Goal: Task Accomplishment & Management: Complete application form

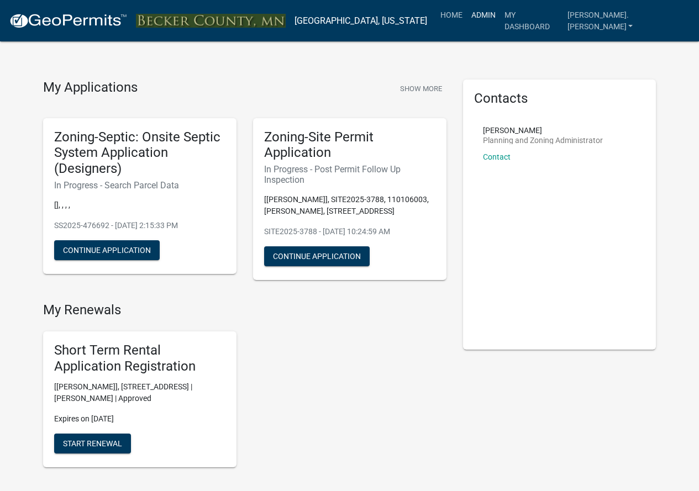
click at [500, 13] on link "Admin" at bounding box center [483, 14] width 33 height 21
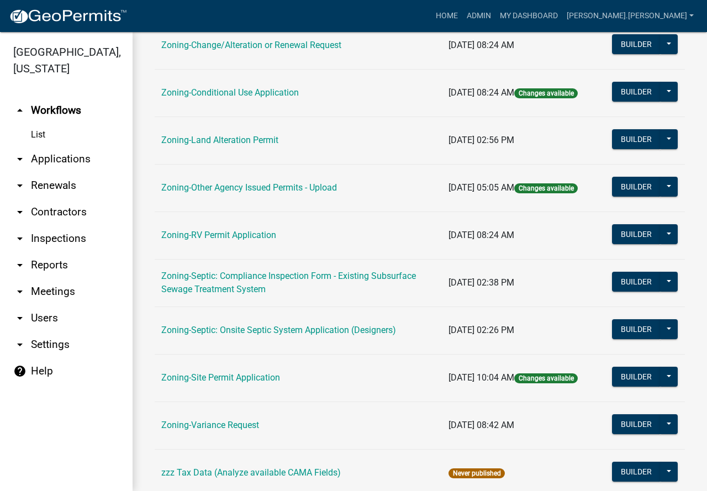
scroll to position [332, 0]
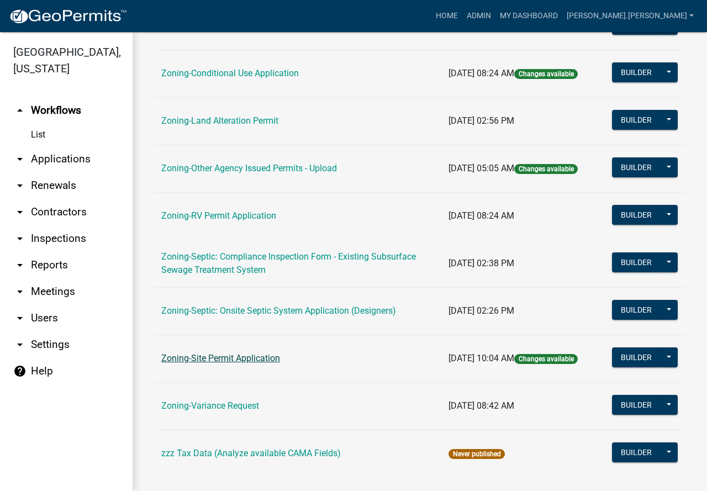
click at [269, 359] on link "Zoning-Site Permit Application" at bounding box center [220, 358] width 119 height 10
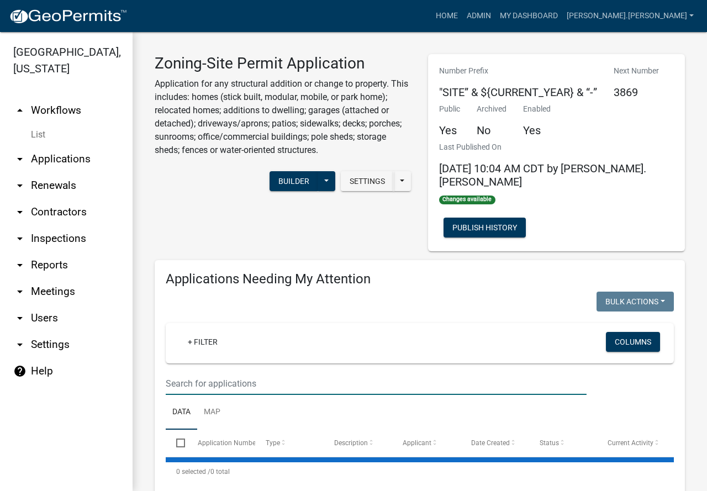
paste input "120201000"
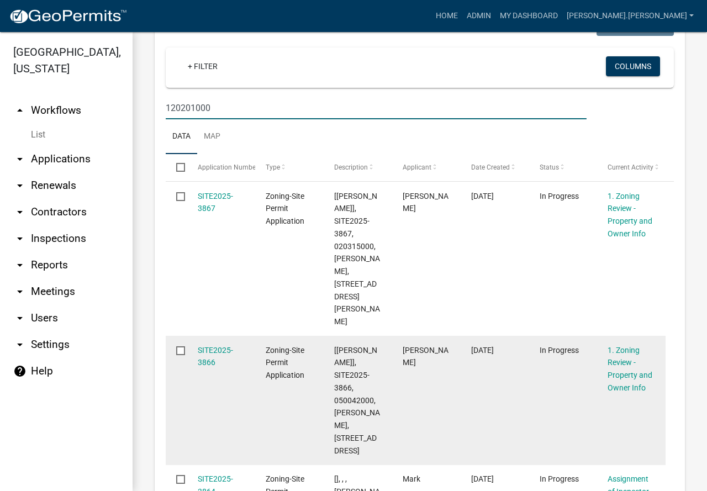
scroll to position [111, 0]
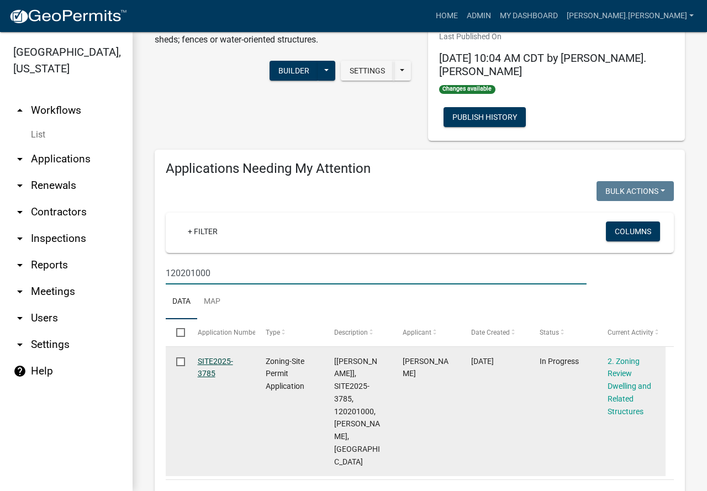
type input "120201000"
click at [214, 357] on link "SITE2025-3785" at bounding box center [215, 368] width 35 height 22
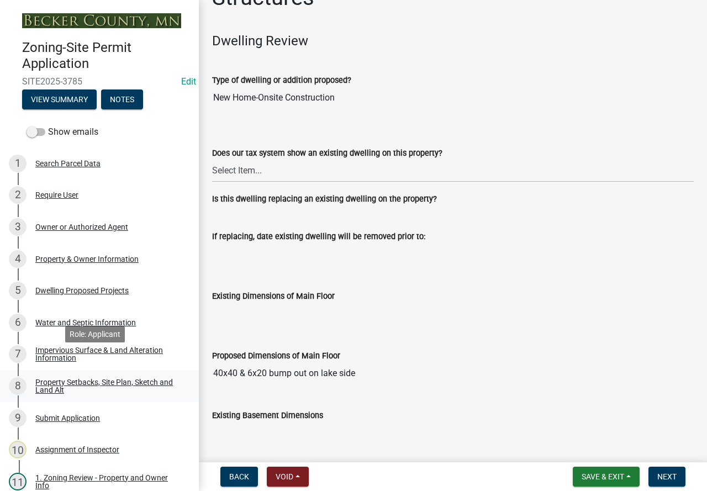
scroll to position [111, 0]
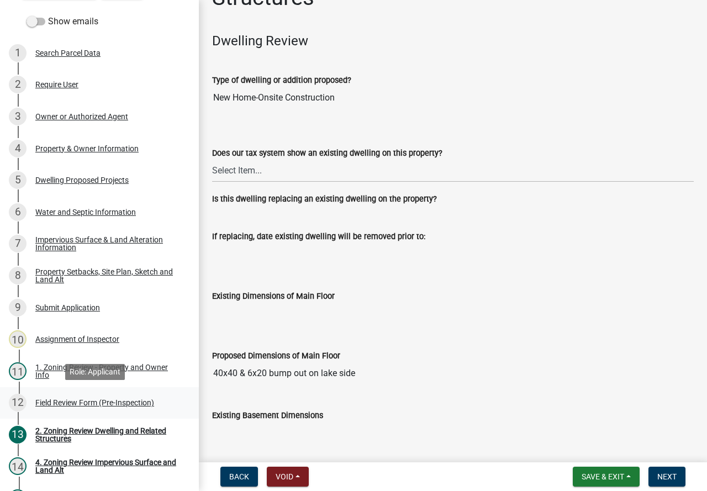
click at [100, 404] on div "Field Review Form (Pre-Inspection)" at bounding box center [94, 403] width 119 height 8
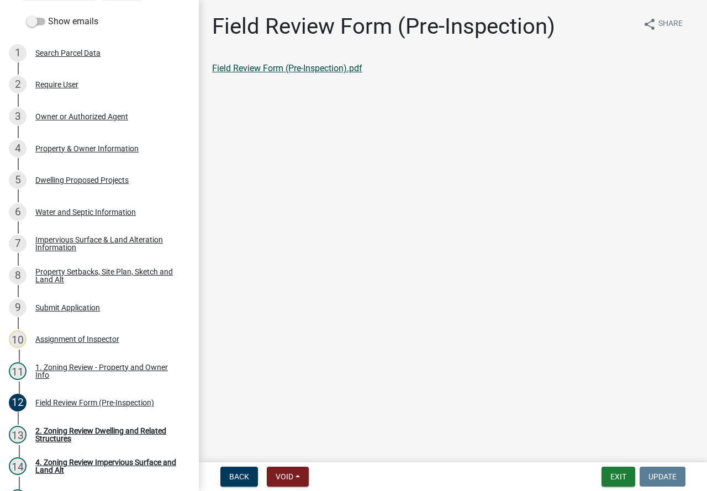
click at [290, 71] on link "Field Review Form (Pre-Inspection).pdf" at bounding box center [287, 68] width 150 height 10
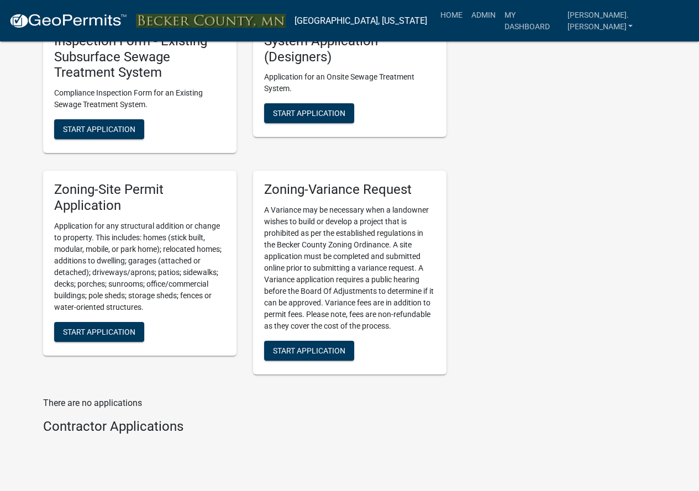
scroll to position [1271, 0]
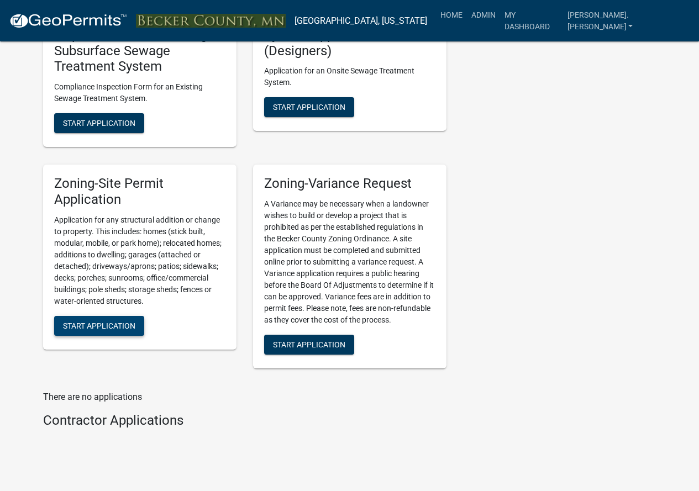
click at [125, 327] on span "Start Application" at bounding box center [99, 325] width 72 height 9
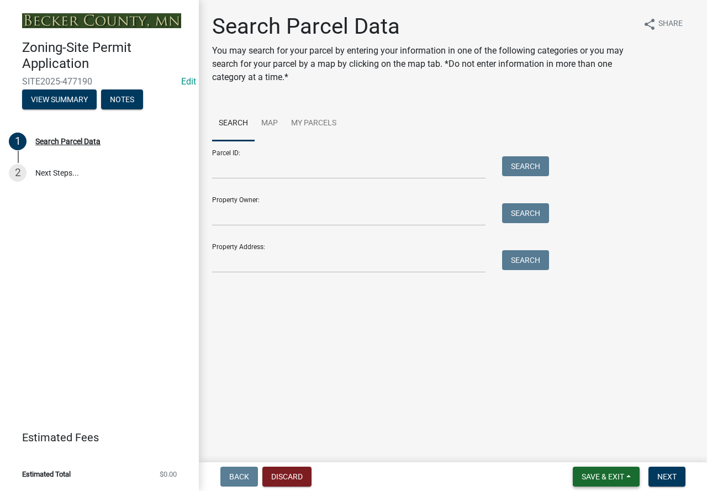
click at [585, 475] on span "Save & Exit" at bounding box center [603, 476] width 43 height 9
click at [581, 449] on button "Save & Exit" at bounding box center [595, 448] width 88 height 27
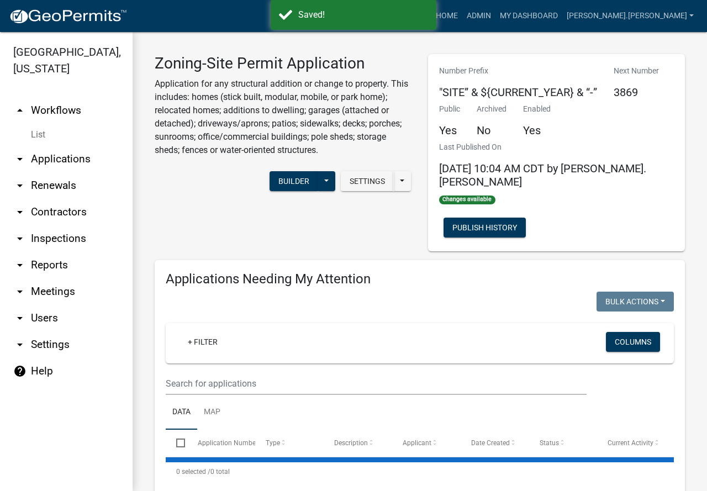
click at [533, 0] on nav "Toggle drawer menu more_horiz Home Admin My Dashboard [PERSON_NAME].[PERSON_NAM…" at bounding box center [353, 16] width 707 height 32
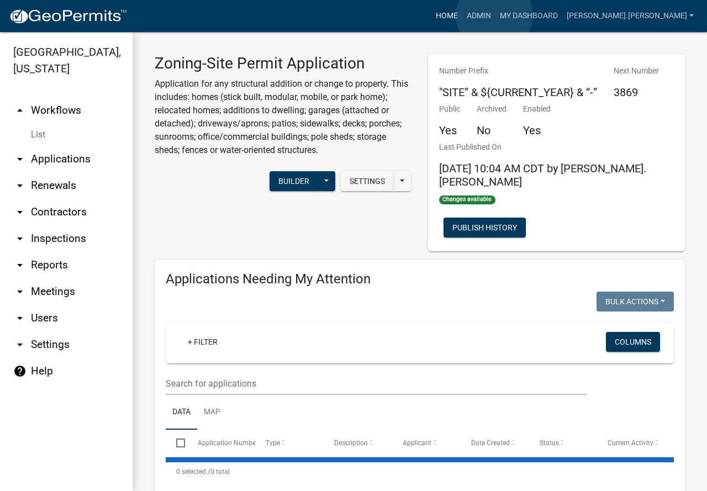
click at [463, 15] on link "Home" at bounding box center [447, 16] width 31 height 21
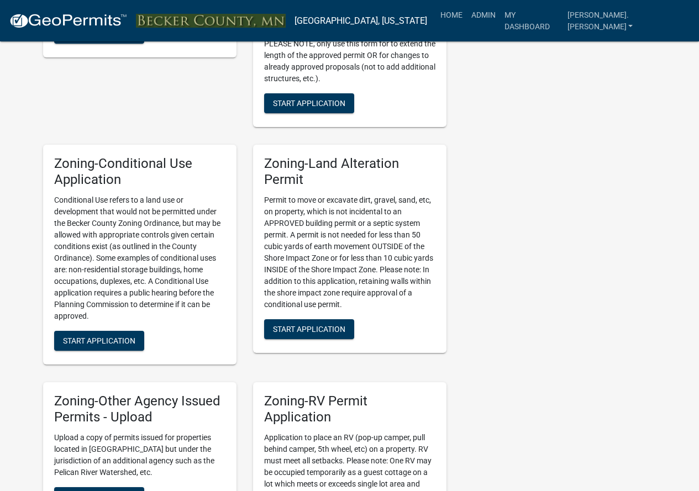
scroll to position [608, 0]
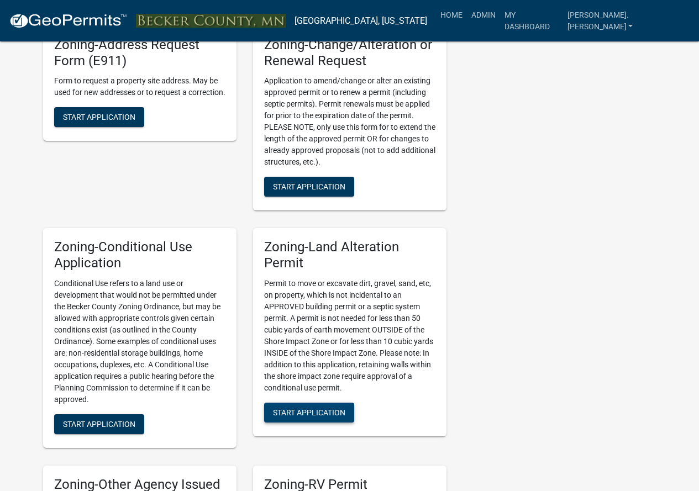
click at [311, 410] on span "Start Application" at bounding box center [309, 412] width 72 height 9
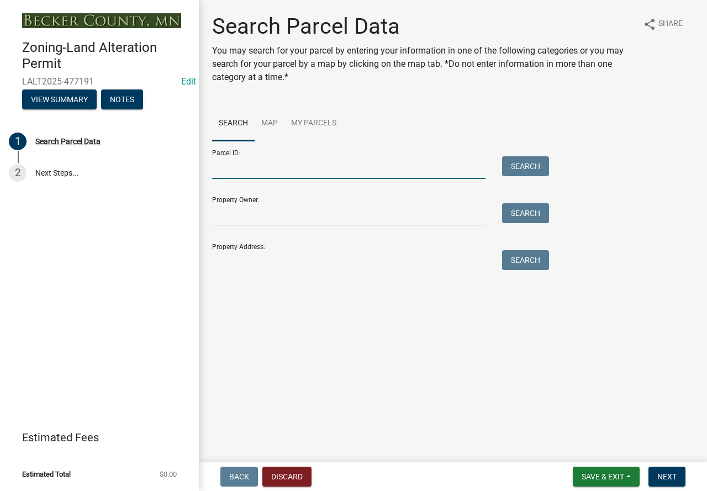
click at [298, 170] on input "Parcel ID:" at bounding box center [349, 167] width 274 height 23
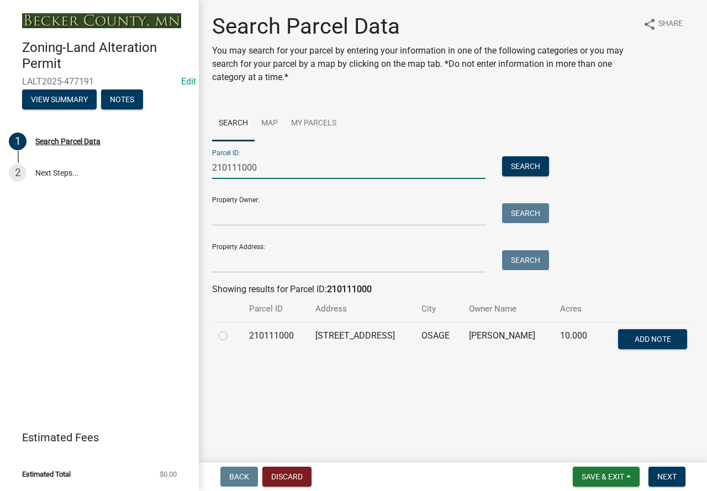
type input "210111000"
click at [232, 329] on label at bounding box center [232, 329] width 0 height 0
click at [232, 335] on input "radio" at bounding box center [235, 332] width 7 height 7
radio input "true"
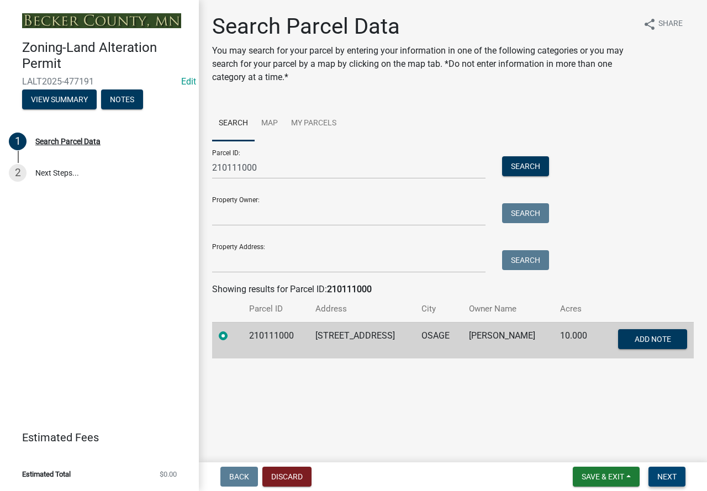
click at [678, 475] on button "Next" at bounding box center [667, 477] width 37 height 20
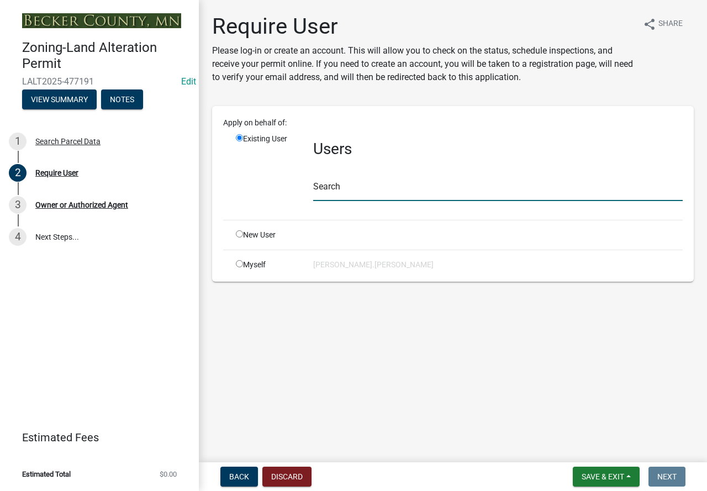
drag, startPoint x: 329, startPoint y: 188, endPoint x: 335, endPoint y: 186, distance: 6.0
click at [329, 188] on input "text" at bounding box center [498, 189] width 370 height 23
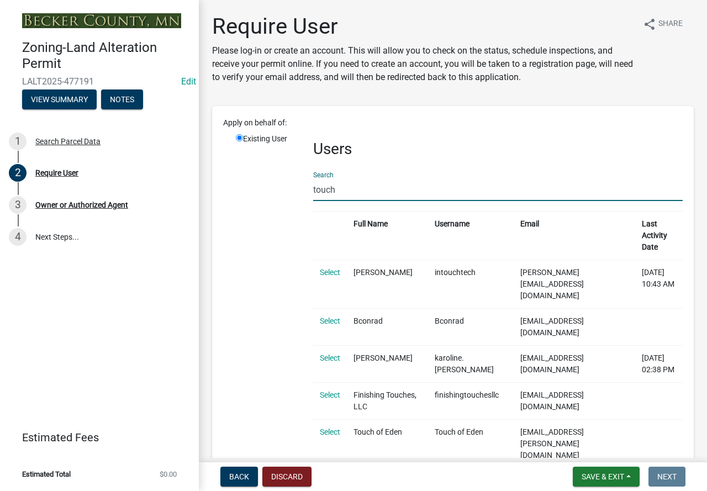
type input "touchofeden"
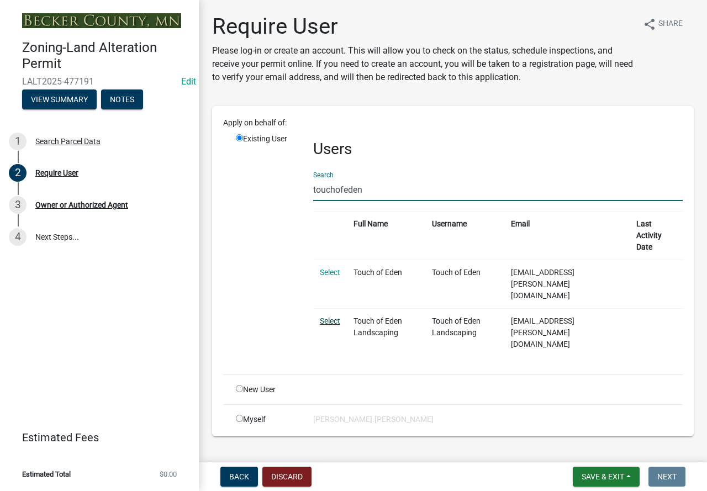
click at [333, 317] on link "Select" at bounding box center [330, 321] width 20 height 9
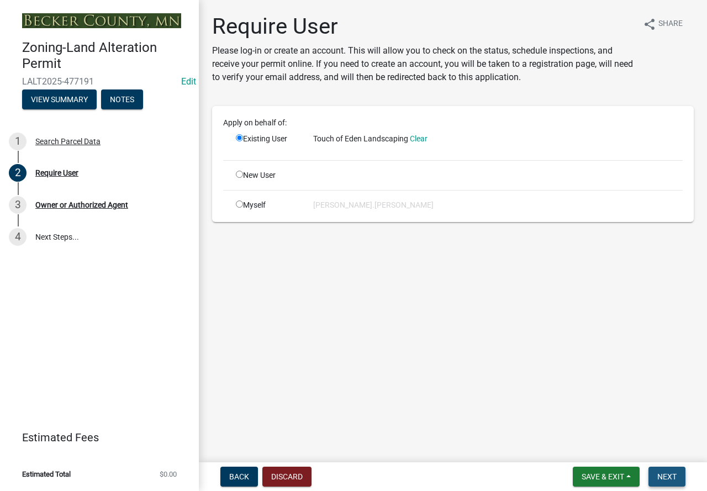
click at [665, 481] on span "Next" at bounding box center [667, 476] width 19 height 9
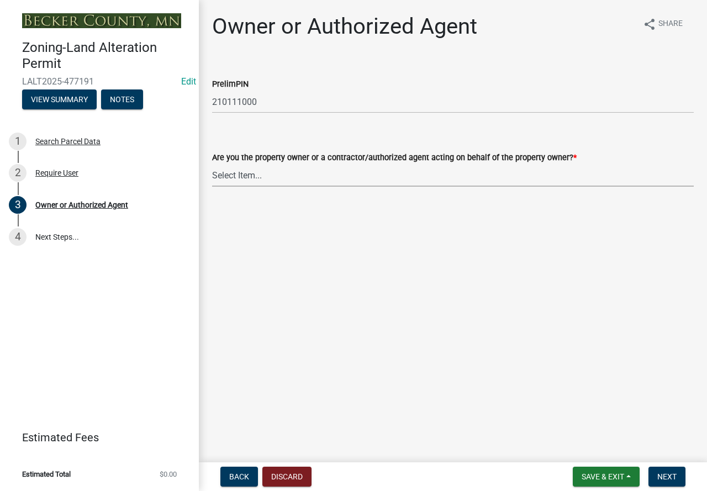
click at [247, 181] on select "Select Item... Property Owner Authorized Agent" at bounding box center [453, 175] width 482 height 23
click at [212, 164] on select "Select Item... Property Owner Authorized Agent" at bounding box center [453, 175] width 482 height 23
select select "4efd353e-d323-410a-8a7d-c8ce5c92be7a"
click at [674, 474] on span "Next" at bounding box center [667, 476] width 19 height 9
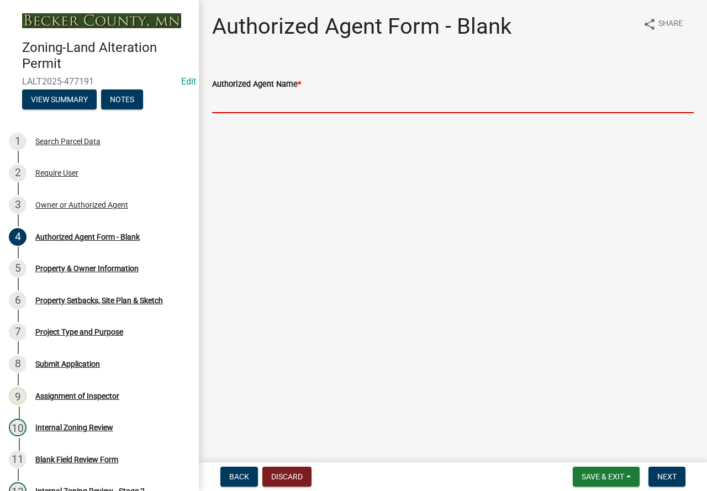
drag, startPoint x: 224, startPoint y: 97, endPoint x: 257, endPoint y: 83, distance: 36.1
click at [224, 97] on input "Authorized Agent Name *" at bounding box center [453, 102] width 482 height 23
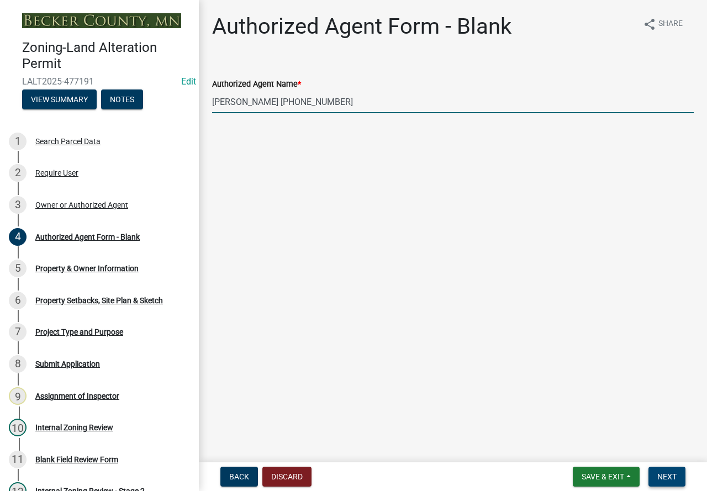
type input "[PERSON_NAME] [PHONE_NUMBER]"
click at [656, 482] on button "Next" at bounding box center [667, 477] width 37 height 20
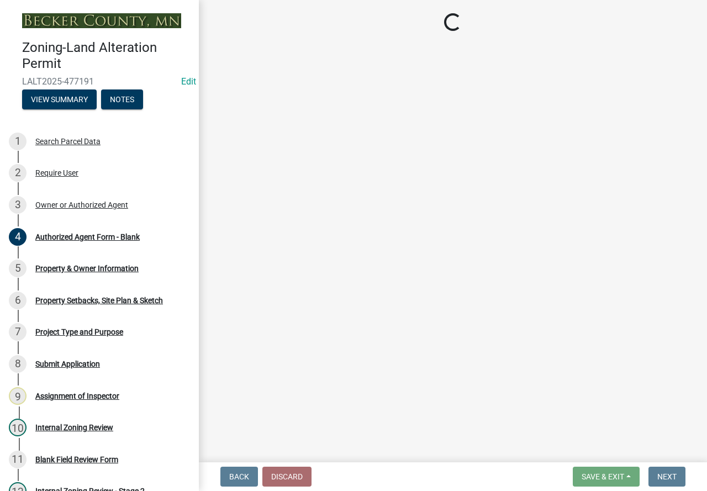
select select "e2f1cfd6-11b7-4963-a2c3-4c349a238692"
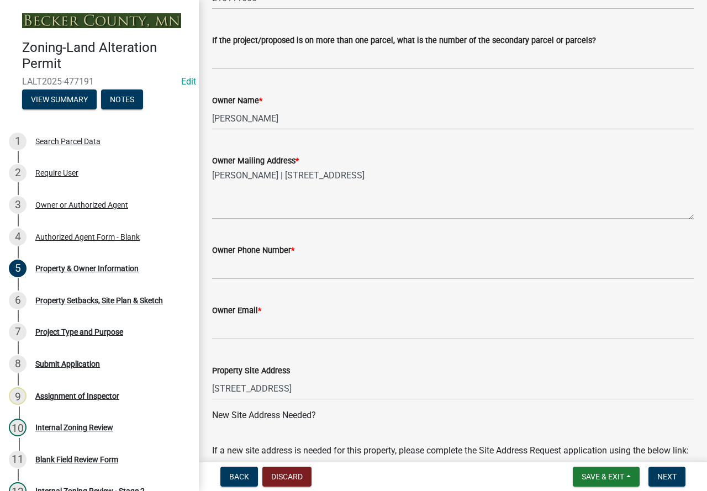
scroll to position [276, 0]
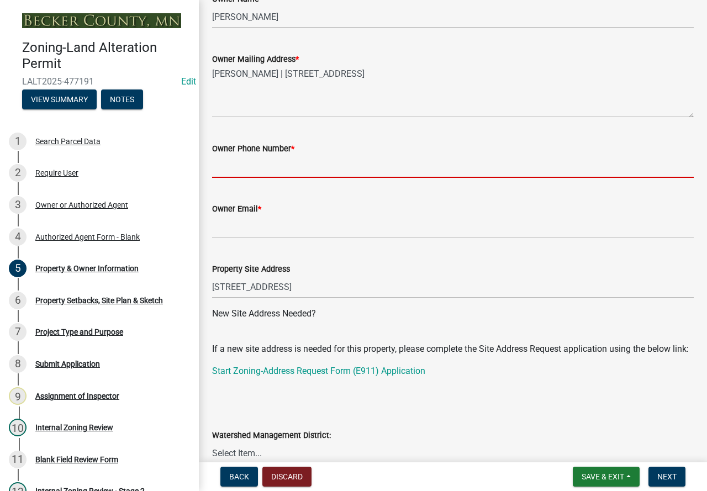
drag, startPoint x: 260, startPoint y: 169, endPoint x: 269, endPoint y: 97, distance: 72.4
click at [260, 169] on input "Owner Phone Number *" at bounding box center [453, 166] width 482 height 23
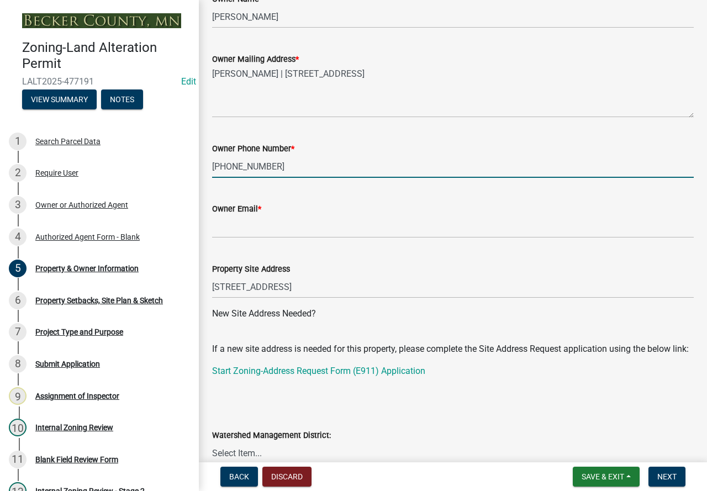
type input "[PHONE_NUMBER]"
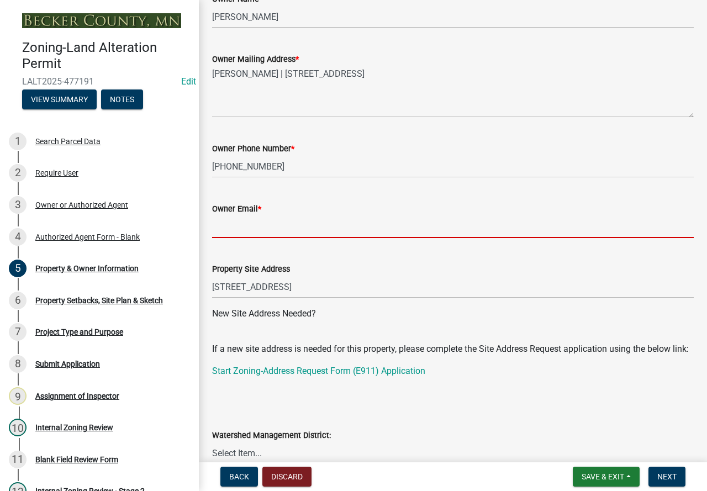
click at [254, 228] on input "Owner Email *" at bounding box center [453, 227] width 482 height 23
type input "[EMAIL_ADDRESS][PERSON_NAME][DOMAIN_NAME]"
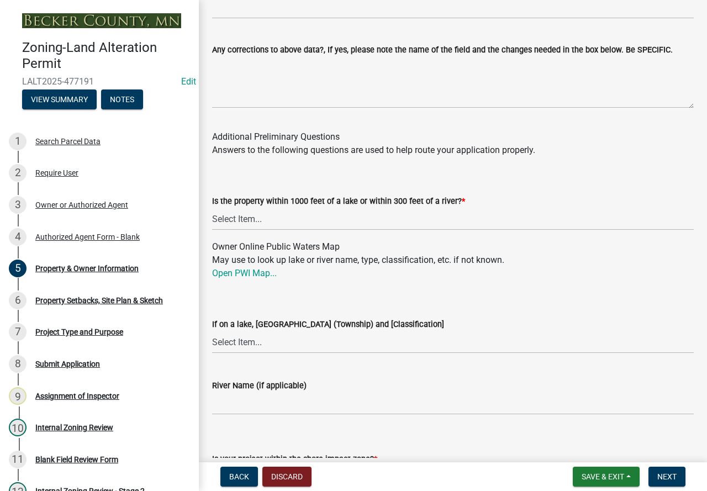
scroll to position [1105, 0]
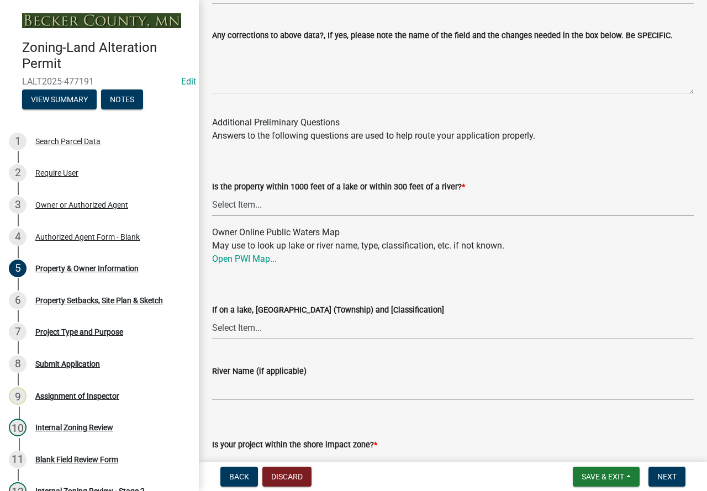
click at [240, 216] on select "Select Item... Yes No" at bounding box center [453, 204] width 482 height 23
click at [212, 207] on select "Select Item... Yes No" at bounding box center [453, 204] width 482 height 23
select select "d4d80fd2-4592-4b42-b162-92c6ae87a66c"
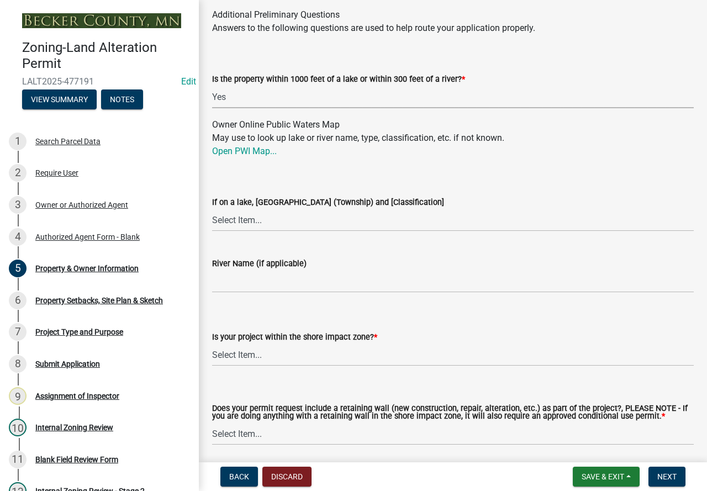
scroll to position [1216, 0]
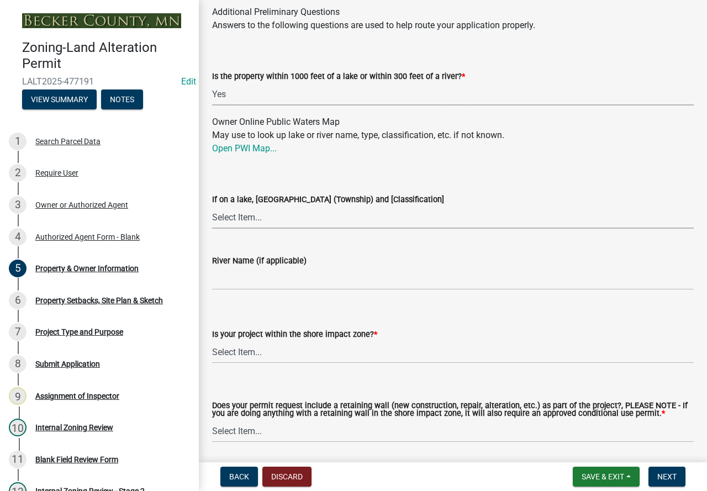
click at [238, 229] on select "Select Item... [GEOGRAPHIC_DATA] is not listed below [GEOGRAPHIC_DATA] ([GEOGRA…" at bounding box center [453, 217] width 482 height 23
click at [212, 219] on select "Select Item... [GEOGRAPHIC_DATA] is not listed below [GEOGRAPHIC_DATA] ([GEOGRA…" at bounding box center [453, 217] width 482 height 23
select select "74b38581-eb1c-4459-a8aa-f8963255928e"
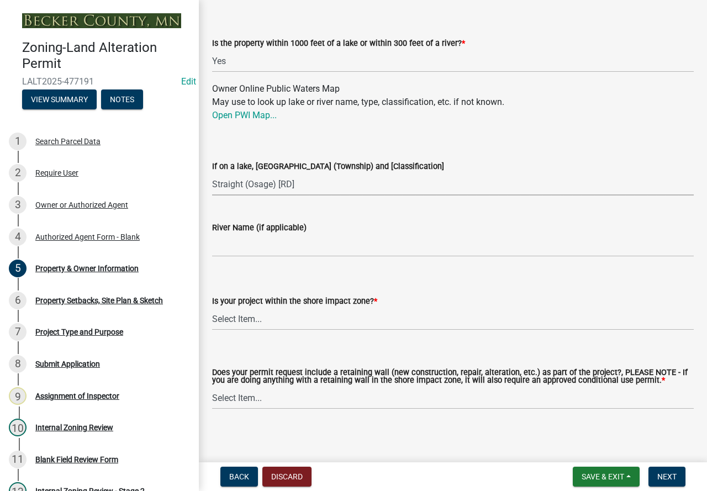
scroll to position [1267, 0]
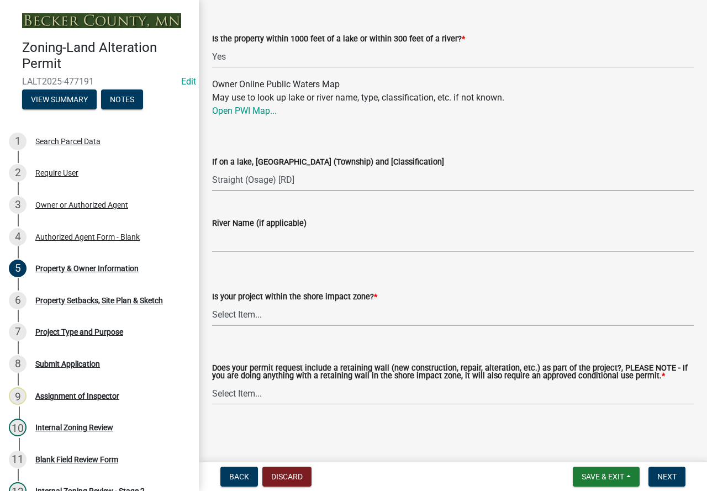
click at [235, 313] on select "Select Item... No: I am outside of the shore impact zone for a lake or river. Y…" at bounding box center [453, 314] width 482 height 23
click at [212, 303] on select "Select Item... No: I am outside of the shore impact zone for a lake or river. Y…" at bounding box center [453, 314] width 482 height 23
select select "6573e6a6-080b-4972-8b75-e5954742db34"
click at [304, 400] on select "Select Item... Yes No" at bounding box center [453, 393] width 482 height 23
click at [212, 382] on select "Select Item... Yes No" at bounding box center [453, 393] width 482 height 23
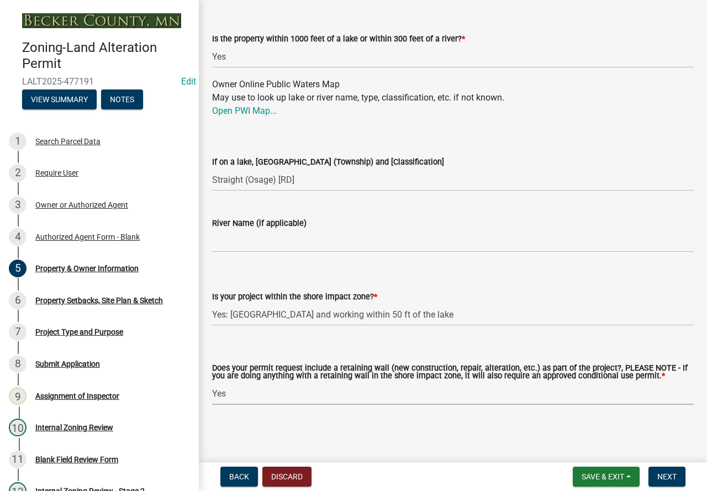
select select "502f27c8-179a-4c91-aa53-e9b5c4c51629"
click at [665, 477] on span "Next" at bounding box center [667, 476] width 19 height 9
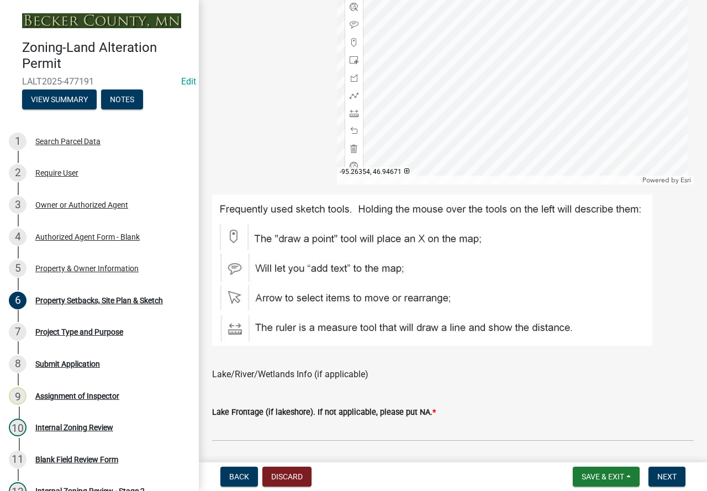
scroll to position [553, 0]
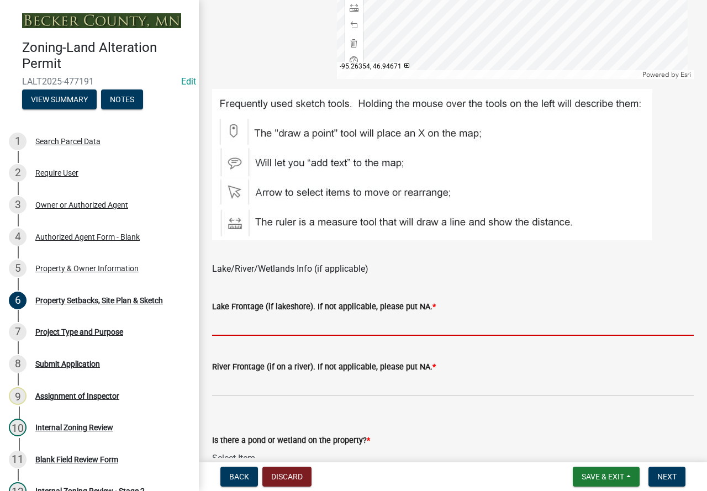
click at [291, 325] on input "Lake Frontage (if lakeshore). If not applicable, please put NA. *" at bounding box center [453, 324] width 482 height 23
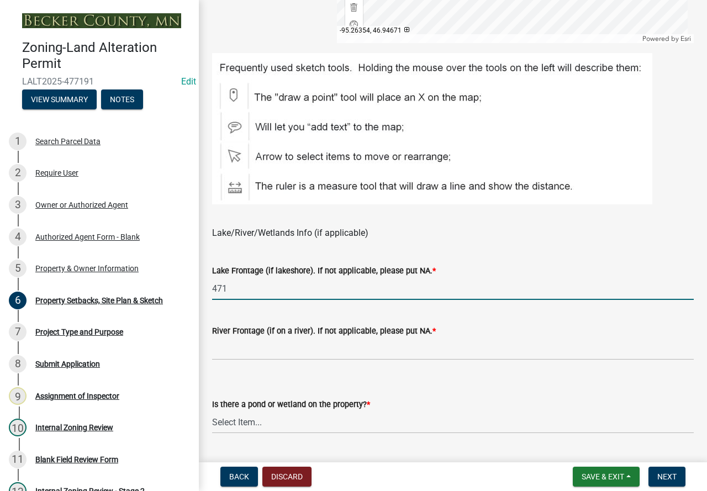
scroll to position [608, 0]
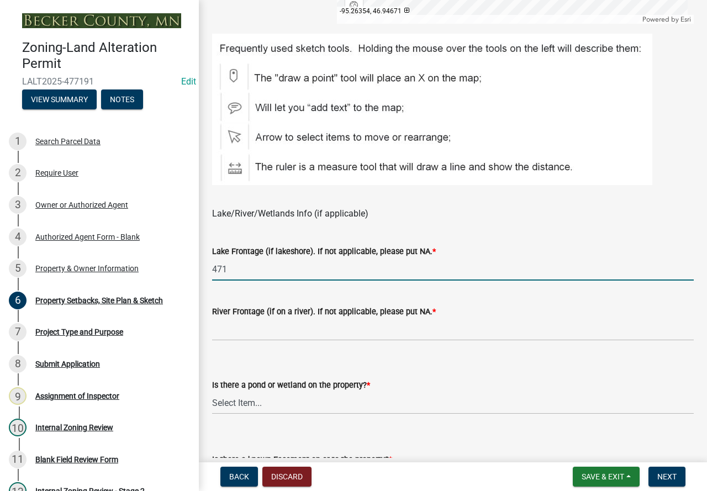
type input "471"
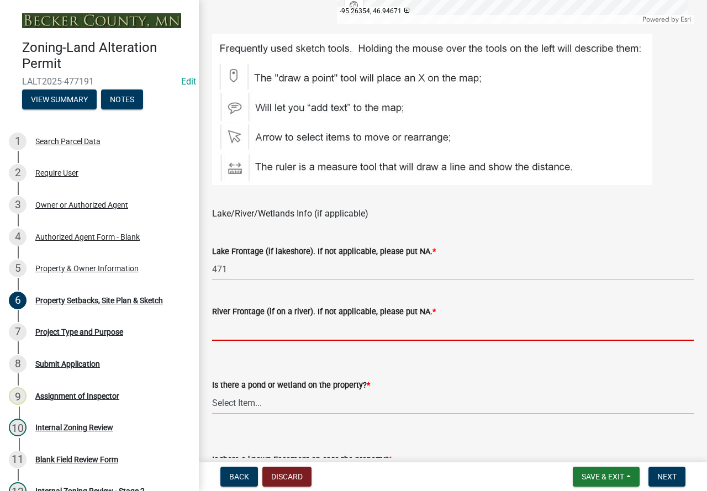
click at [319, 333] on input "River Frontage (if on a river). If not applicable, please put NA. *" at bounding box center [453, 329] width 482 height 23
type input "NA"
click at [232, 401] on select "Select Item... Yes No" at bounding box center [453, 403] width 482 height 23
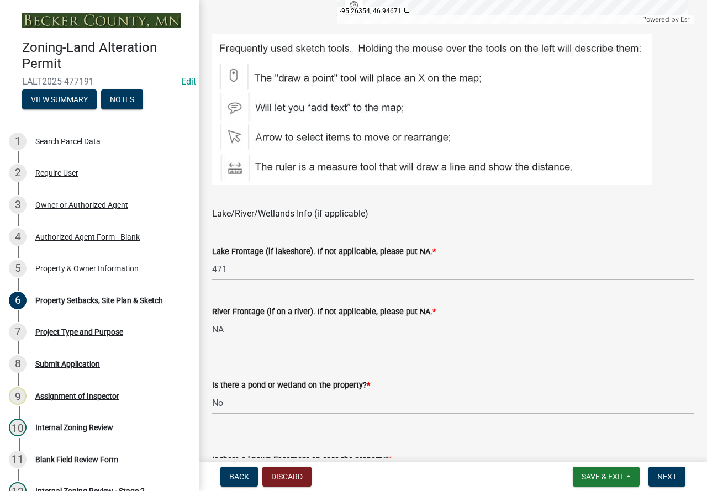
click at [212, 392] on select "Select Item... Yes No" at bounding box center [453, 403] width 482 height 23
select select "023fca83-4df2-42b9-94ed-3498437255e1"
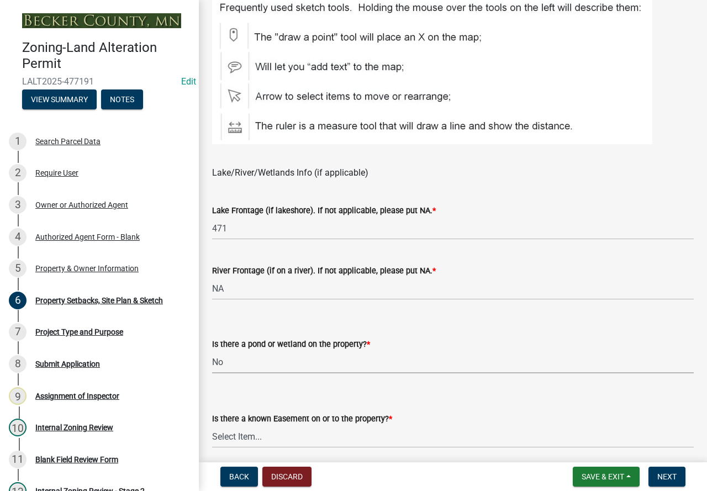
scroll to position [692, 0]
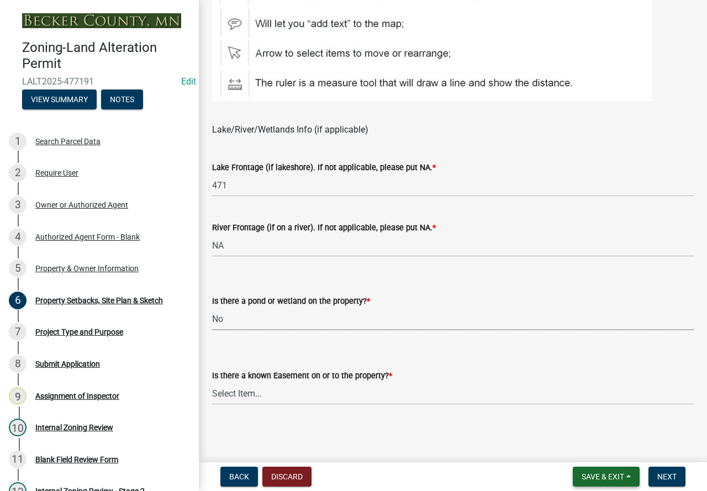
click at [591, 475] on span "Save & Exit" at bounding box center [603, 476] width 43 height 9
click at [579, 418] on button "Save" at bounding box center [595, 421] width 88 height 27
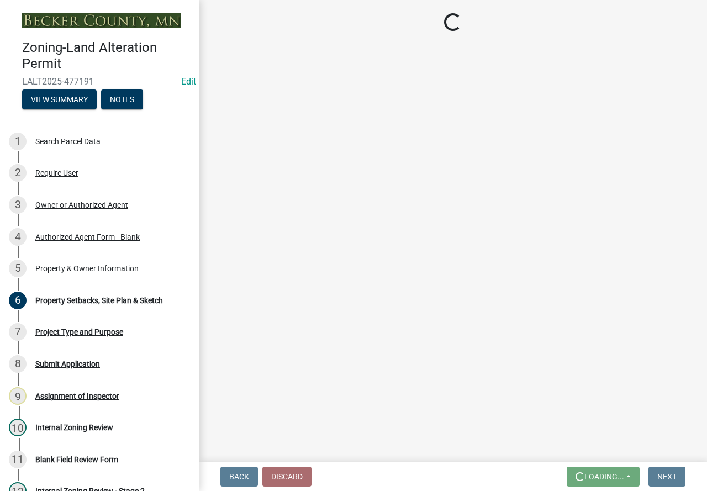
scroll to position [0, 0]
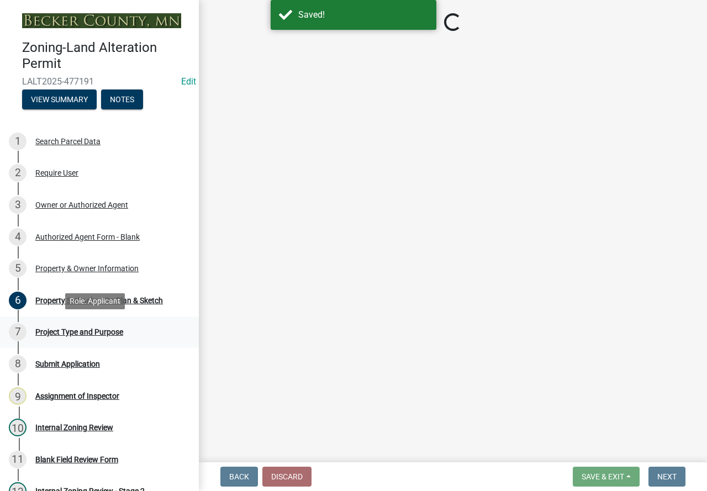
select select "023fca83-4df2-42b9-94ed-3498437255e1"
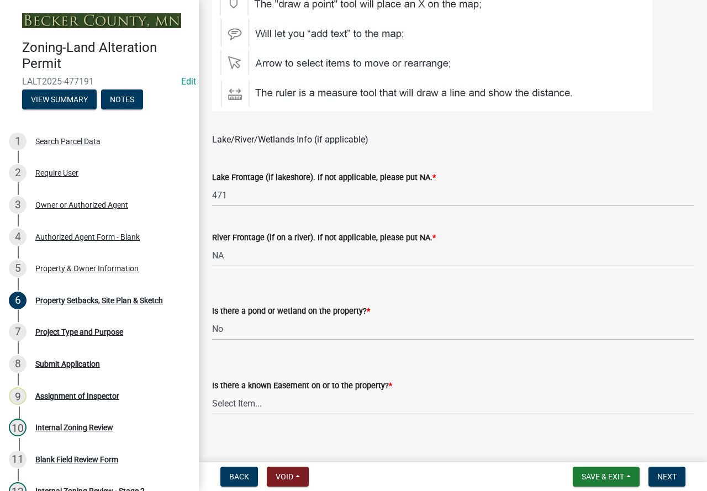
scroll to position [692, 0]
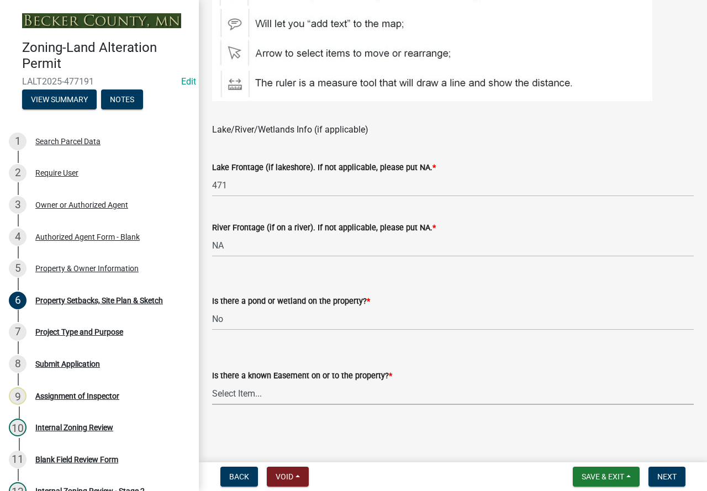
click at [295, 392] on select "Select Item... Yes No" at bounding box center [453, 393] width 482 height 23
click at [212, 382] on select "Select Item... Yes No" at bounding box center [453, 393] width 482 height 23
select select "2c85e181-0cc1-4c86-981c-6278ee4b89cf"
click at [673, 477] on span "Next" at bounding box center [667, 476] width 19 height 9
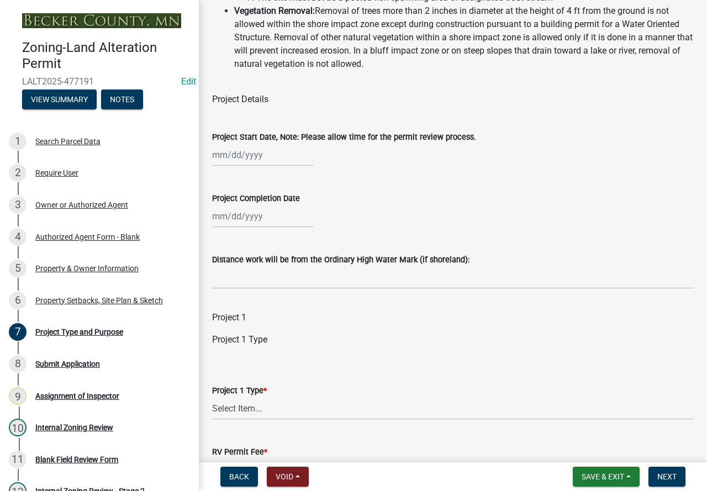
scroll to position [387, 0]
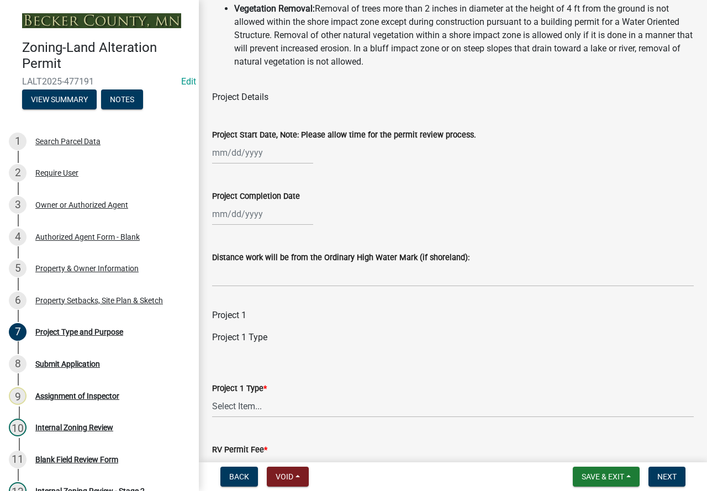
click at [218, 164] on div at bounding box center [262, 152] width 101 height 23
select select "9"
select select "2025"
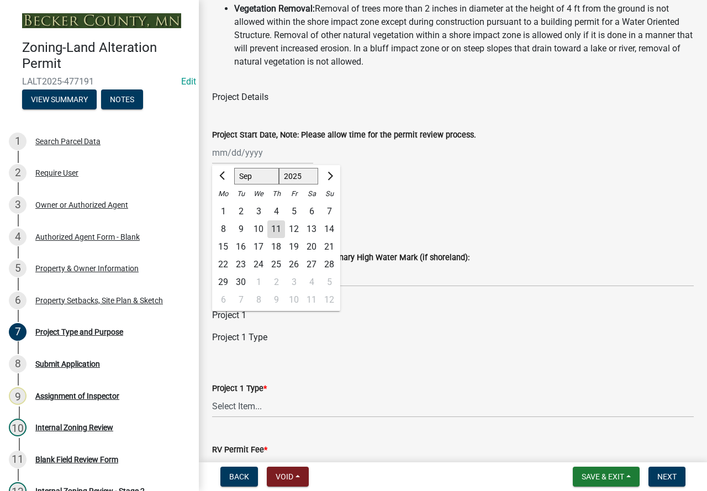
click at [225, 291] on div "29" at bounding box center [223, 283] width 18 height 18
type input "[DATE]"
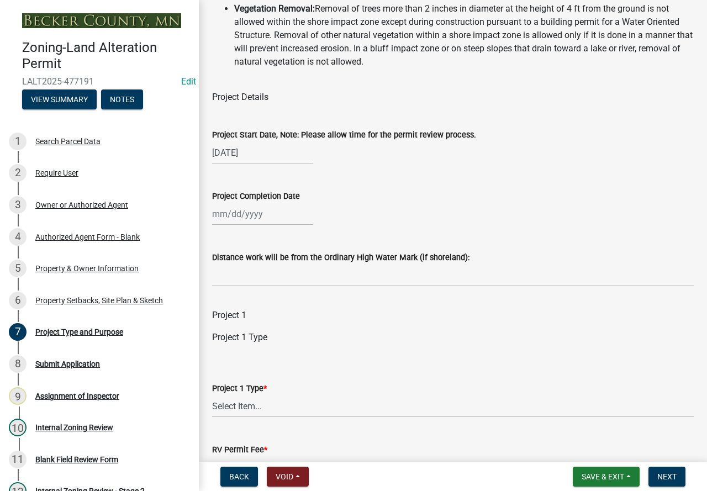
click at [373, 174] on wm-data-entity-input "Project Start Date, Note: Please allow time for the permit review process. [DAT…" at bounding box center [453, 143] width 482 height 61
select select "9"
select select "2025"
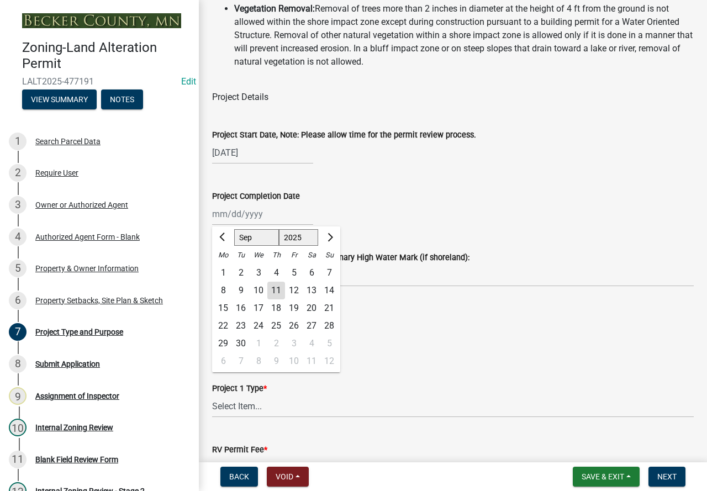
click at [228, 225] on div "[PERSON_NAME] Feb Mar Apr [PERSON_NAME][DATE] Oct Nov [DATE] 1526 1527 1528 152…" at bounding box center [262, 214] width 101 height 23
click at [330, 241] on span "Next month" at bounding box center [329, 237] width 8 height 8
select select "10"
click at [222, 335] on div "20" at bounding box center [223, 326] width 18 height 18
type input "[DATE]"
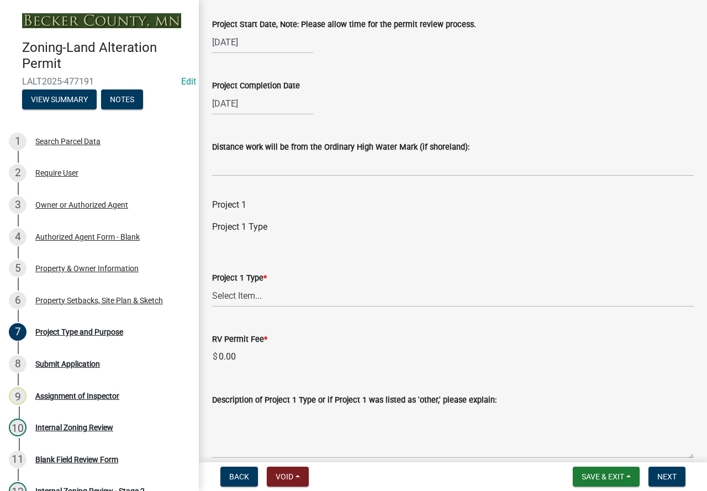
scroll to position [553, 0]
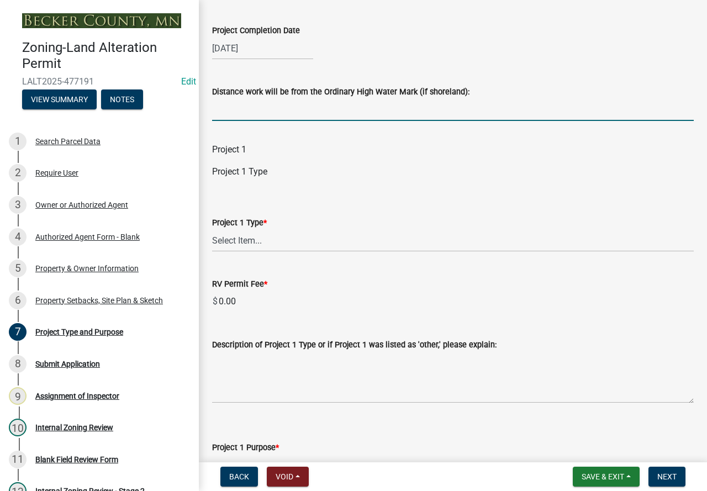
click at [331, 119] on input "Distance work will be from the Ordinary High Water Mark (if shoreland):" at bounding box center [453, 109] width 482 height 23
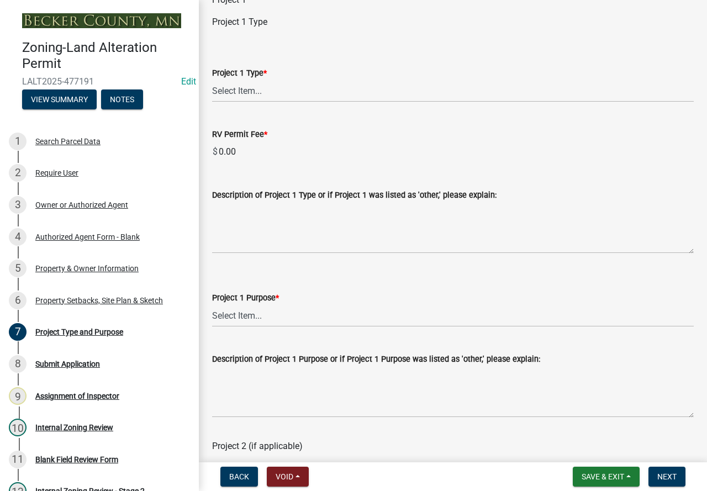
scroll to position [718, 0]
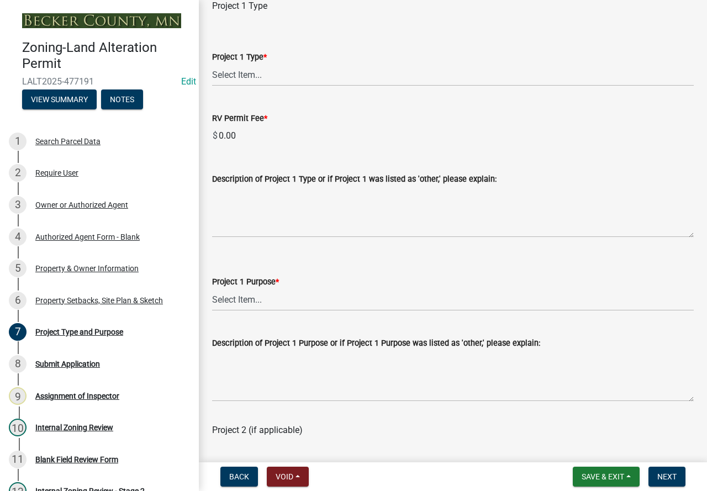
type input "5'"
click at [269, 86] on select "Select Item... Beach Sand Blanket (installation, repair, or replacement) Fill O…" at bounding box center [453, 75] width 482 height 23
click at [212, 77] on select "Select Item... Beach Sand Blanket (installation, repair, or replacement) Fill O…" at bounding box center [453, 75] width 482 height 23
select select "dfb5c022-475b-47be-9edc-3d94109df1af"
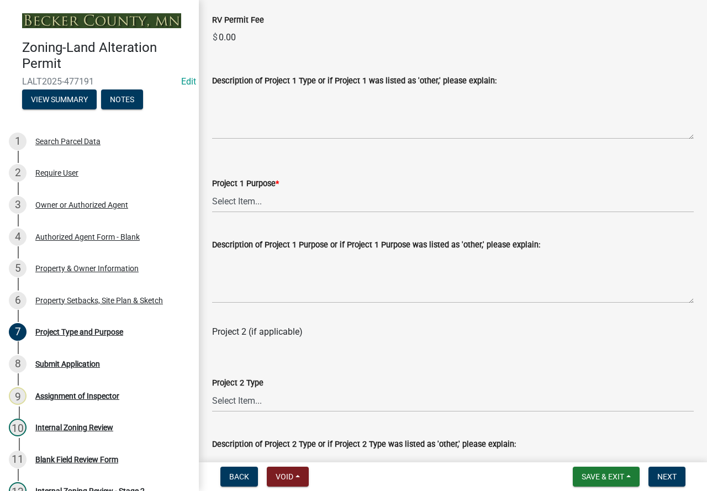
scroll to position [829, 0]
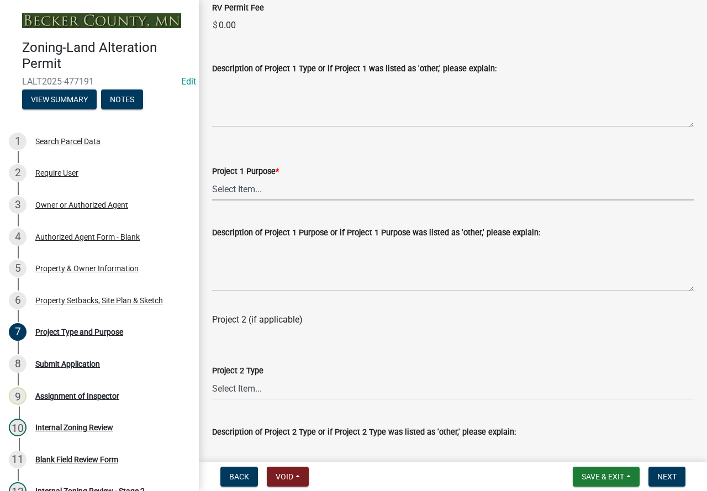
click at [253, 197] on select "Select Item... Beach Sand Blanket Clear Land Driveway or Road Elevate Building …" at bounding box center [453, 189] width 482 height 23
click at [212, 191] on select "Select Item... Beach Sand Blanket Clear Land Driveway or Road Elevate Building …" at bounding box center [453, 189] width 482 height 23
select select "59e60a9e-02c0-4894-84ef-e3c795a6236d"
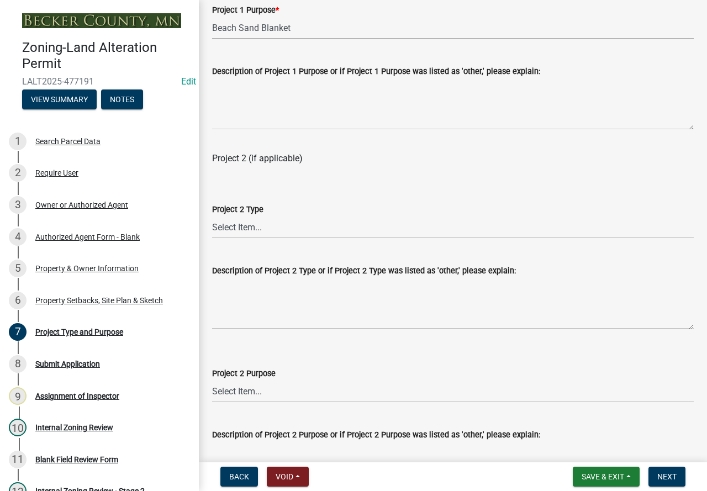
scroll to position [995, 0]
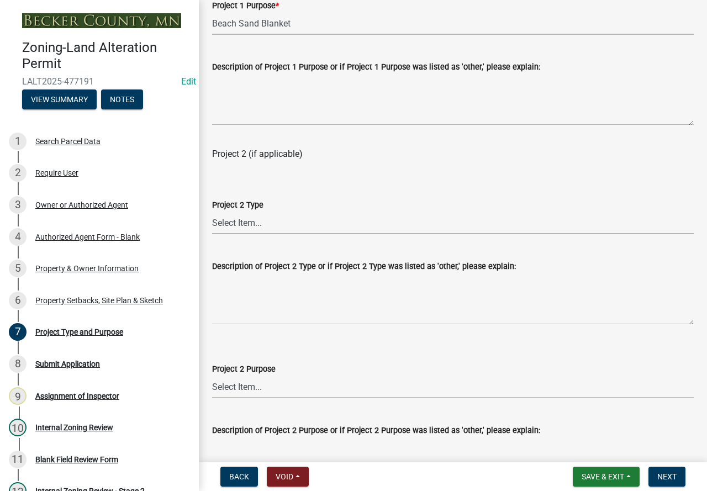
click at [334, 234] on select "Select Item... Beach Sand Blanket (installation, repair, or replacement) Fill O…" at bounding box center [453, 223] width 482 height 23
click at [212, 225] on select "Select Item... Beach Sand Blanket (installation, repair, or replacement) Fill O…" at bounding box center [453, 223] width 482 height 23
select select "d81a9fbc-9038-42b9-a23b-d4363aacf634"
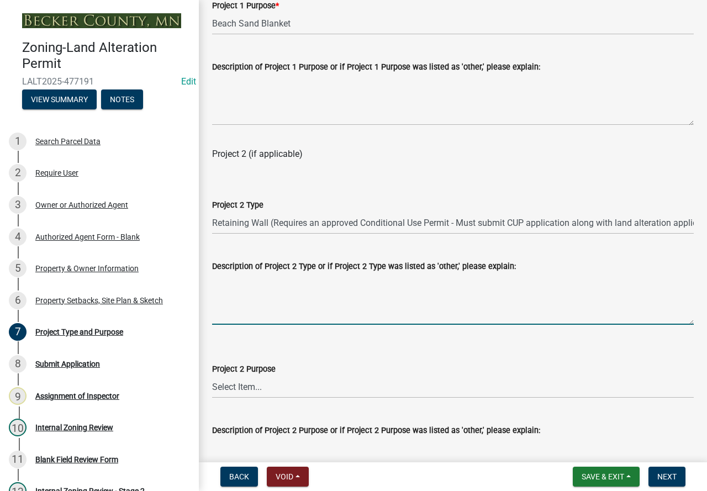
click at [264, 308] on textarea "Description of Project 2 Type or if Project 2 Type was listed as 'other,' pleas…" at bounding box center [453, 299] width 482 height 52
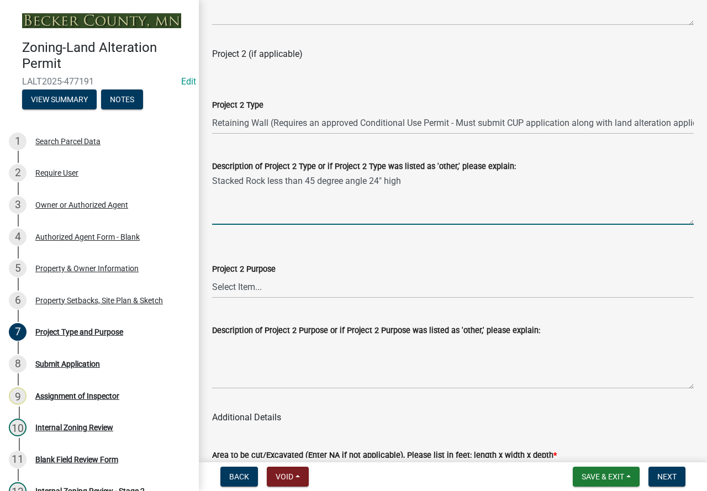
scroll to position [1105, 0]
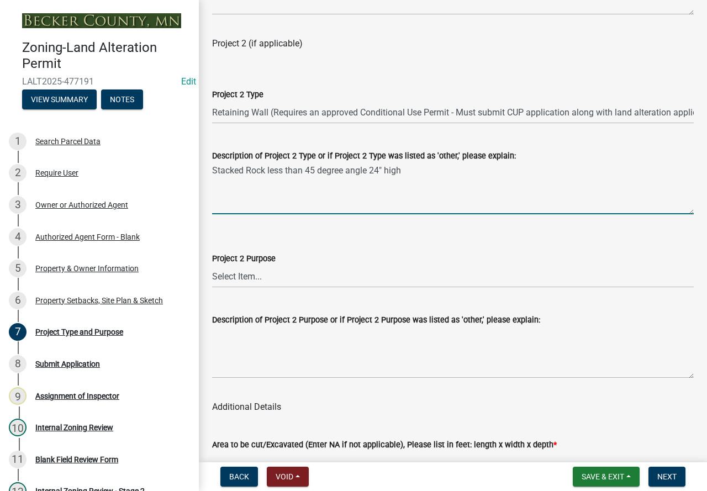
type textarea "Stacked Rock less than 45 degree angle 24" high"
click at [297, 288] on select "Select Item... Beach Sand Blanket Clear Land Driveway or Road Elevate Building …" at bounding box center [453, 276] width 482 height 23
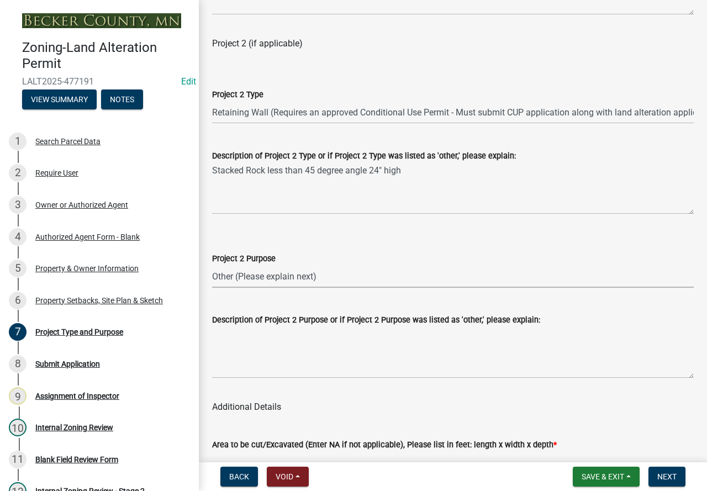
click at [212, 279] on select "Select Item... Beach Sand Blanket Clear Land Driveway or Road Elevate Building …" at bounding box center [453, 276] width 482 height 23
select select "80ad31a7-7698-4844-ae30-7fb1d8f5b693"
click at [254, 360] on textarea "Description of Project 2 Purpose or if Project 2 Purpose was listed as 'other,'…" at bounding box center [453, 353] width 482 height 52
type textarea "C"
type textarea "I"
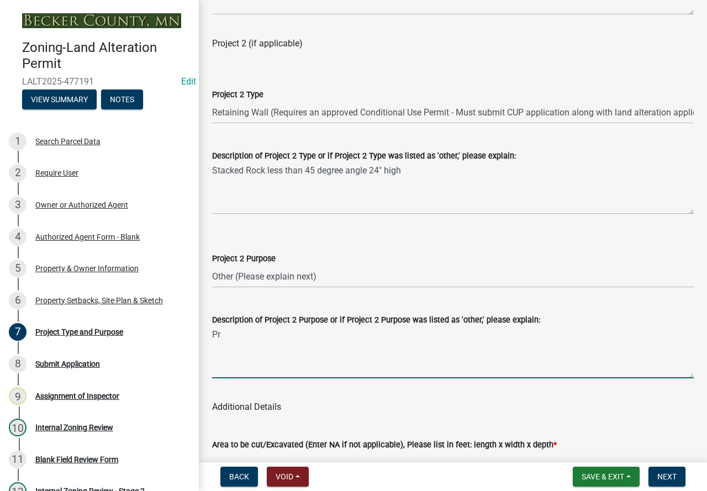
type textarea "P"
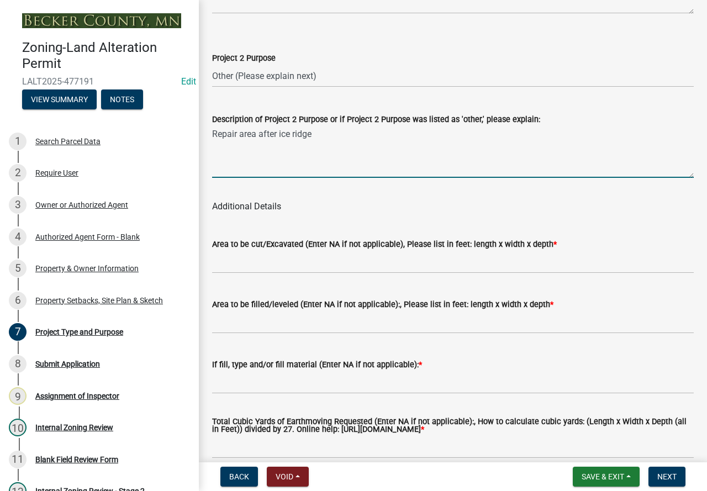
scroll to position [1326, 0]
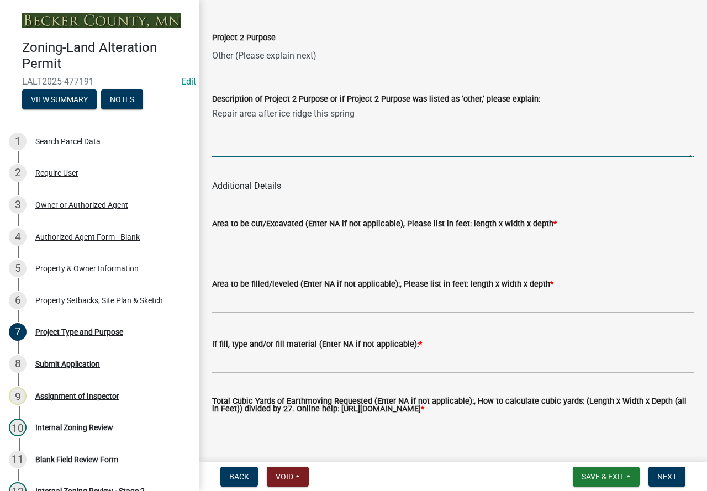
click at [310, 125] on textarea "Repair area after ice ridge this spring" at bounding box center [453, 132] width 482 height 52
click at [312, 129] on textarea "Repair area after ice ridge this spring" at bounding box center [453, 132] width 482 height 52
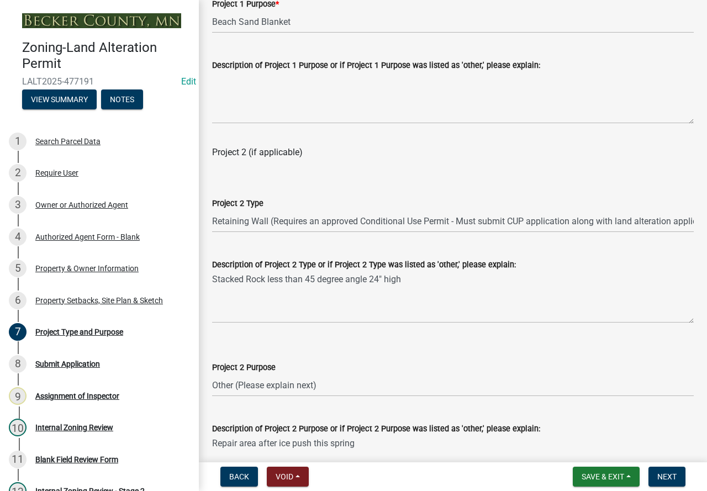
scroll to position [884, 0]
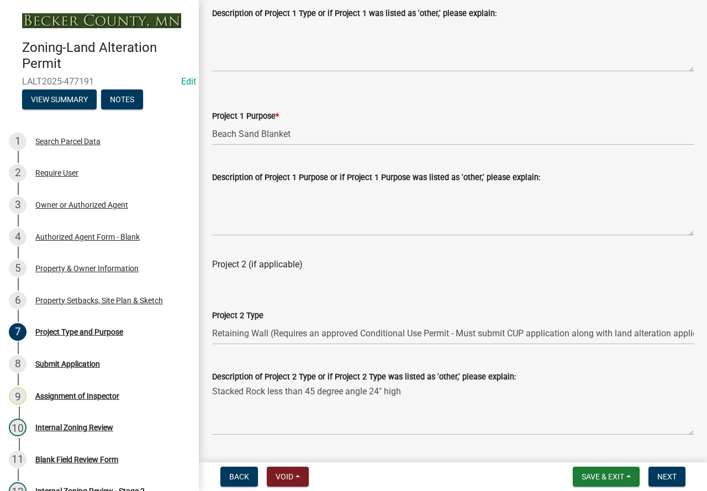
type textarea "Repair area after ice push this spring"
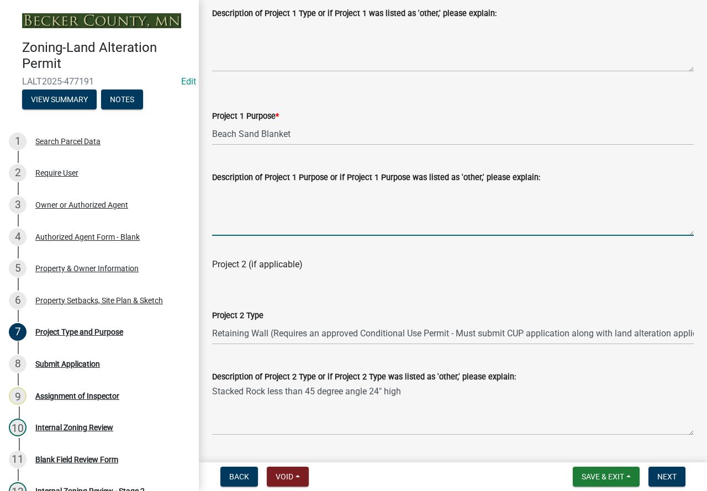
click at [245, 224] on textarea "Description of Project 1 Purpose or if Project 1 Purpose was listed as 'other,'…" at bounding box center [453, 210] width 482 height 52
type textarea "R"
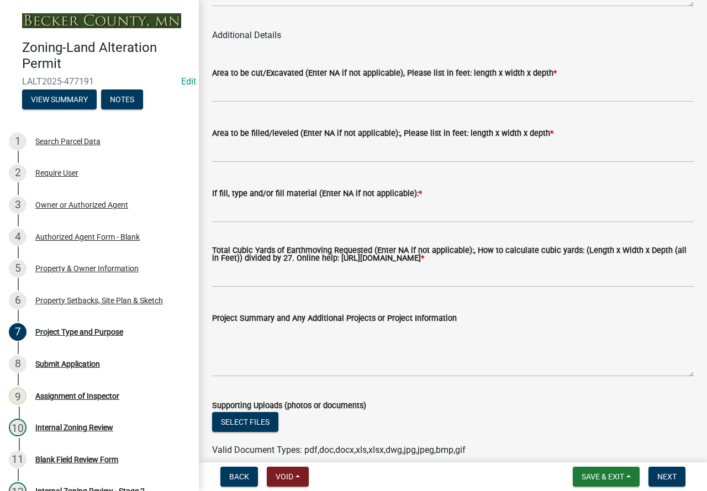
scroll to position [1492, 0]
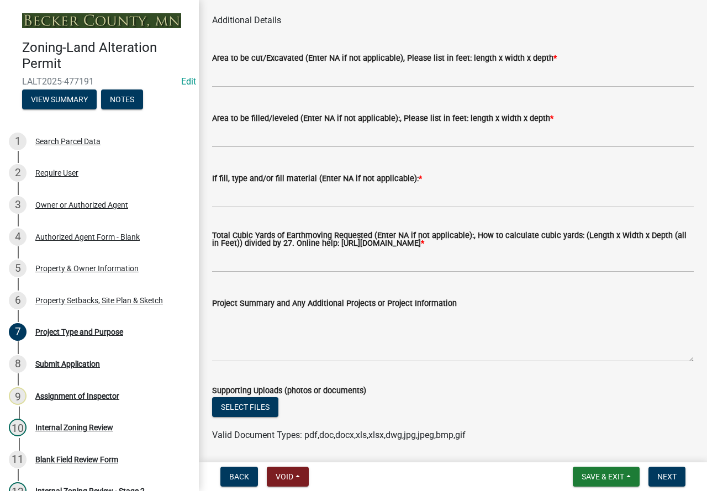
type textarea "Also restack and rework existing riprap"
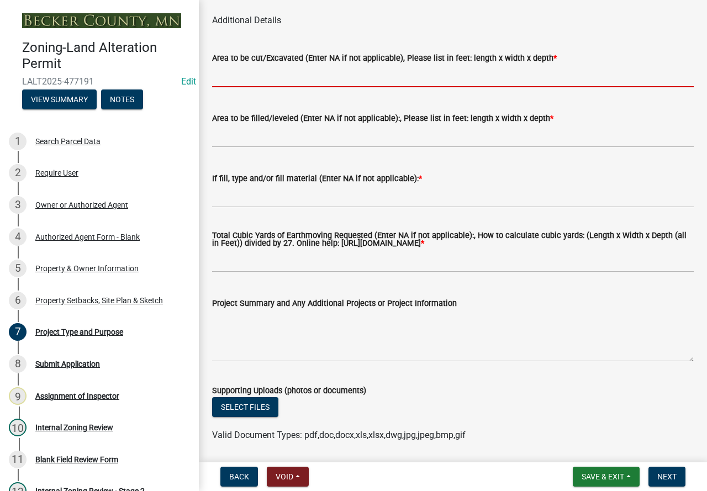
drag, startPoint x: 398, startPoint y: 95, endPoint x: 527, endPoint y: 72, distance: 130.2
click at [398, 87] on input "Area to be cut/Excavated (Enter NA if not applicable), Please list in feet: len…" at bounding box center [453, 76] width 482 height 23
click at [340, 255] on div "Total Cubic Yards of Earthmoving Requested (Enter NA if not applicable):, How t…" at bounding box center [453, 245] width 482 height 56
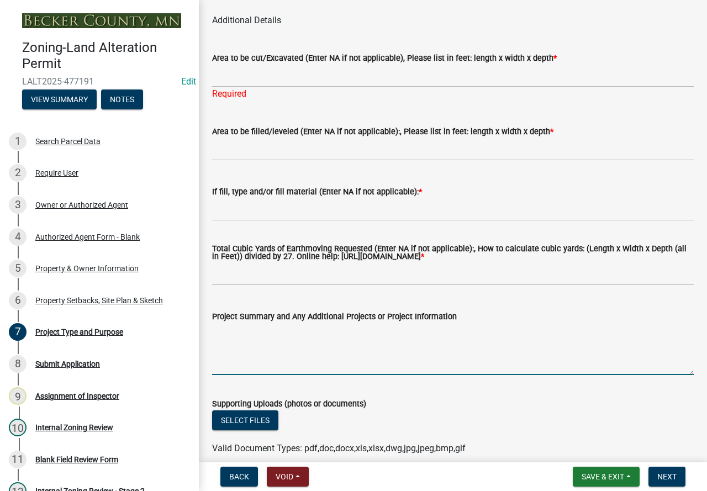
click at [296, 350] on textarea "Project Summary and Any Additional Projects or Project Information" at bounding box center [453, 349] width 482 height 52
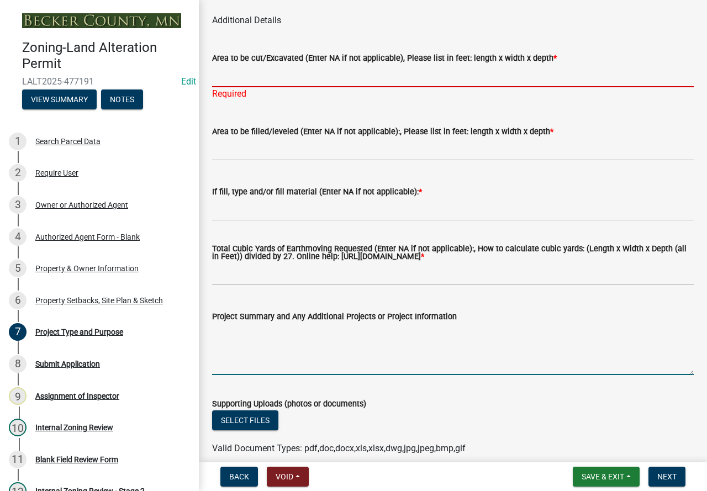
drag, startPoint x: 239, startPoint y: 93, endPoint x: 235, endPoint y: 79, distance: 14.3
click at [235, 79] on input "Area to be cut/Excavated (Enter NA if not applicable), Please list in feet: len…" at bounding box center [453, 76] width 482 height 23
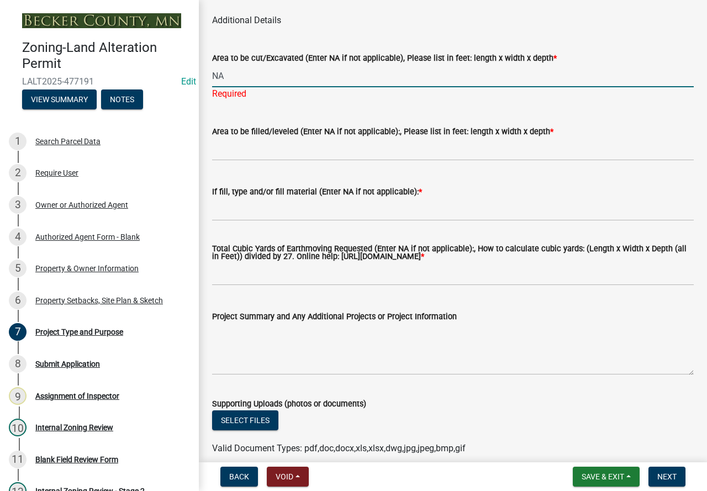
type input "NA"
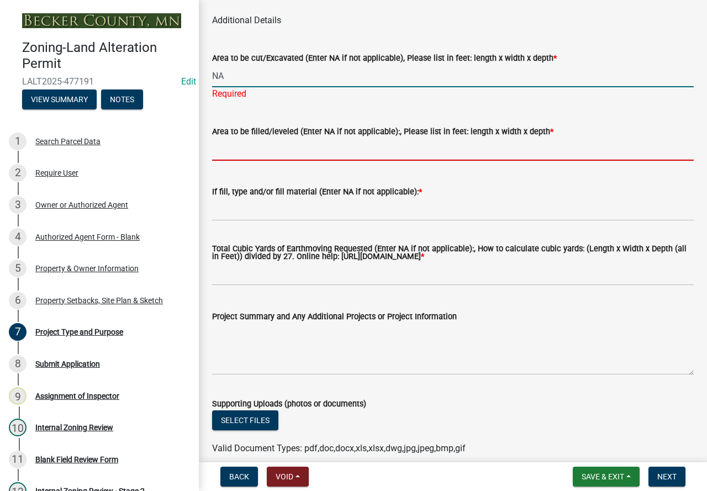
click at [239, 166] on wm-data-entity-input "Area to be filled/leveled (Enter NA if not applicable):, Please list in feet: l…" at bounding box center [453, 139] width 482 height 60
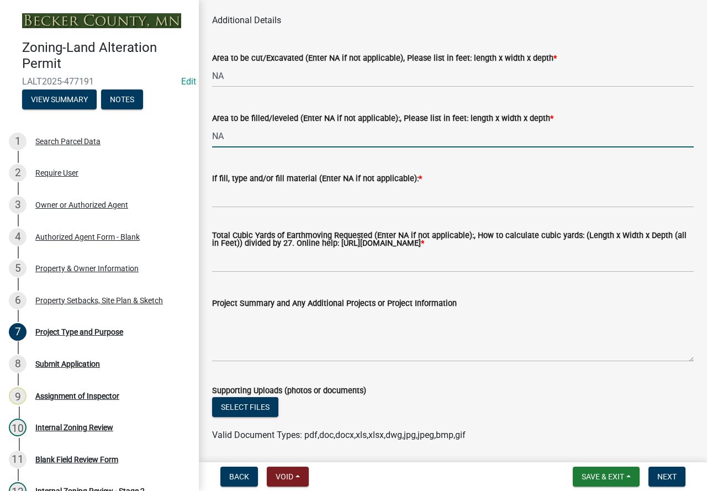
type input "NA"
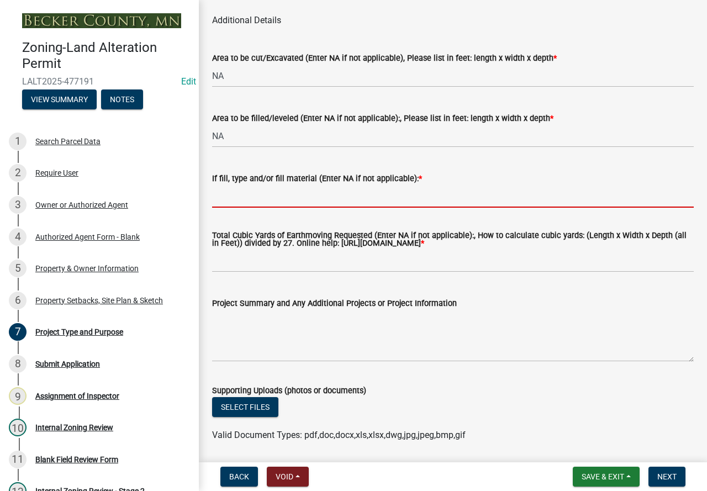
click at [279, 208] on input "If fill, type and/or fill material (Enter NA if not applicable): *" at bounding box center [453, 196] width 482 height 23
type input "Rock"
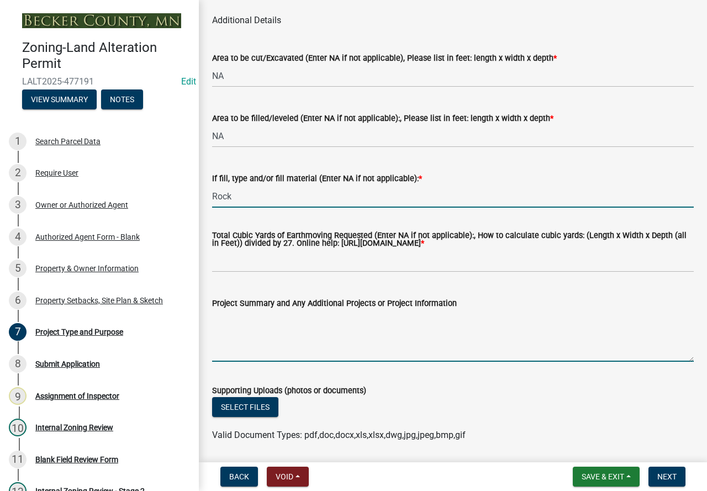
click at [251, 343] on textarea "Project Summary and Any Additional Projects or Project Information" at bounding box center [453, 336] width 482 height 52
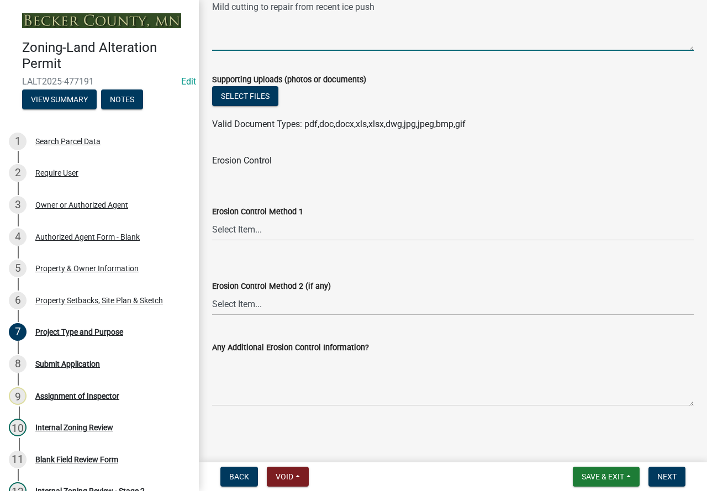
scroll to position [1817, 0]
type textarea "Mild cutting to repair from recent ice push"
click at [238, 229] on select "Select Item... Sod Seed Only Mulch Only Stake-Sod Seed & Mulch Other (Please sp…" at bounding box center [453, 229] width 482 height 23
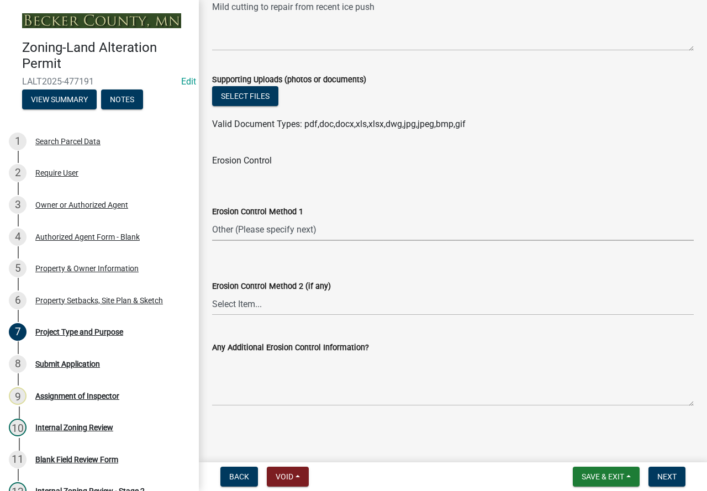
click at [212, 218] on select "Select Item... Sod Seed Only Mulch Only Stake-Sod Seed & Mulch Other (Please sp…" at bounding box center [453, 229] width 482 height 23
select select "c4ff50e9-d941-459d-94c8-de1c9029ab7f"
click at [272, 306] on select "Select Item... No Additional Methods Sod Seed Only Mulch Only Stake-Sod Seed & …" at bounding box center [453, 304] width 482 height 23
click at [212, 293] on select "Select Item... No Additional Methods Sod Seed Only Mulch Only Stake-Sod Seed & …" at bounding box center [453, 304] width 482 height 23
select select "bd45246b-cce1-4209-9f79-f0aa92e83a59"
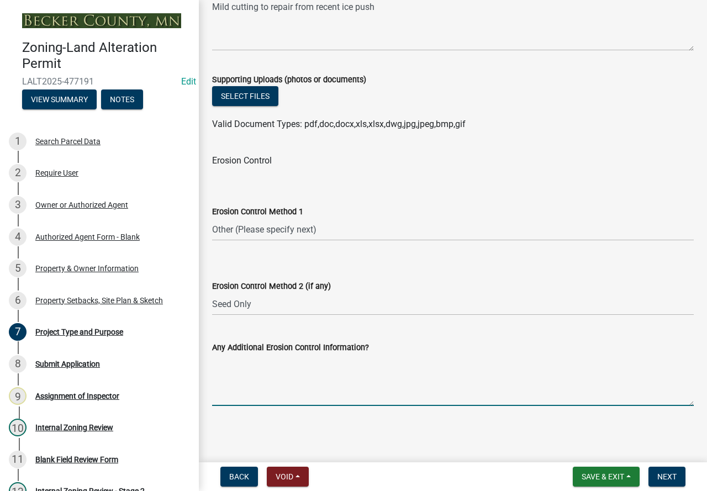
click at [261, 379] on textarea "Any Additional Erosion Control Information?" at bounding box center [453, 380] width 482 height 52
click at [300, 358] on textarea "Erosion control" at bounding box center [453, 380] width 482 height 52
type textarea "Erosion control fabric, seed, straw, and silt fabric behind stacked rock"
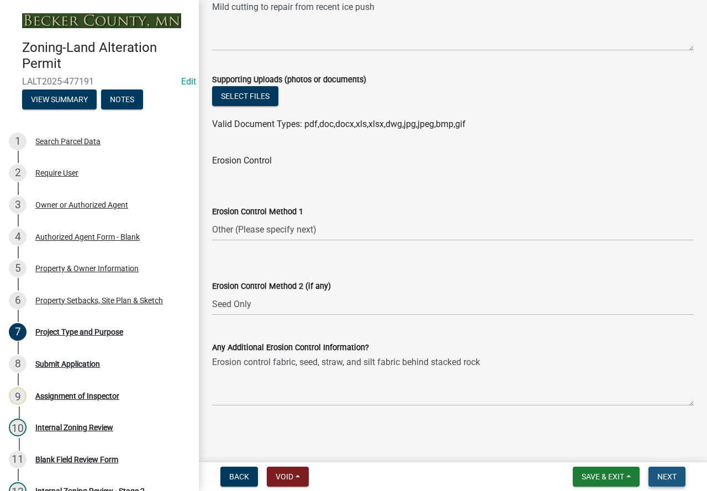
click at [664, 475] on span "Next" at bounding box center [667, 476] width 19 height 9
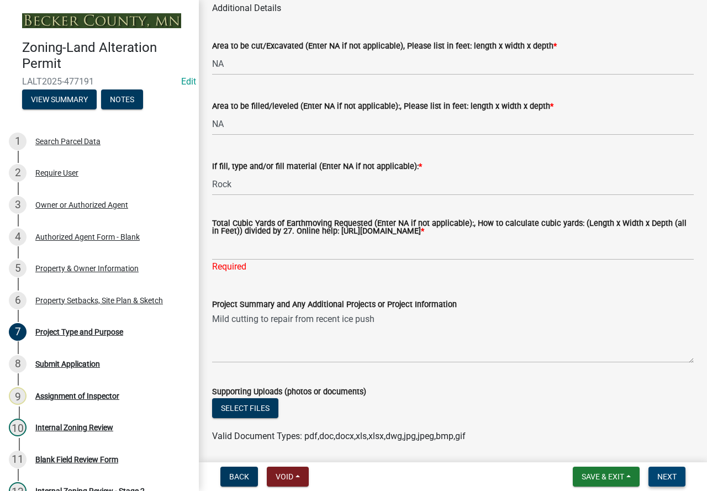
scroll to position [1455, 0]
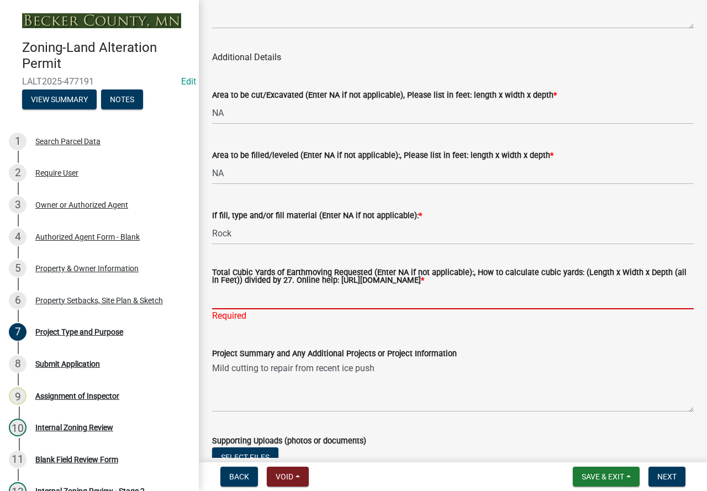
click at [243, 309] on input "Total Cubic Yards of Earthmoving Requested (Enter NA if not applicable):, How t…" at bounding box center [453, 298] width 482 height 23
type input "NA"
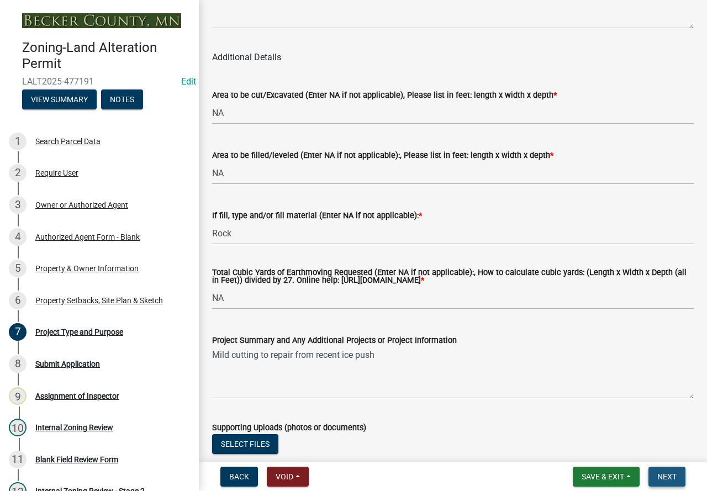
click at [675, 472] on span "Next" at bounding box center [667, 476] width 19 height 9
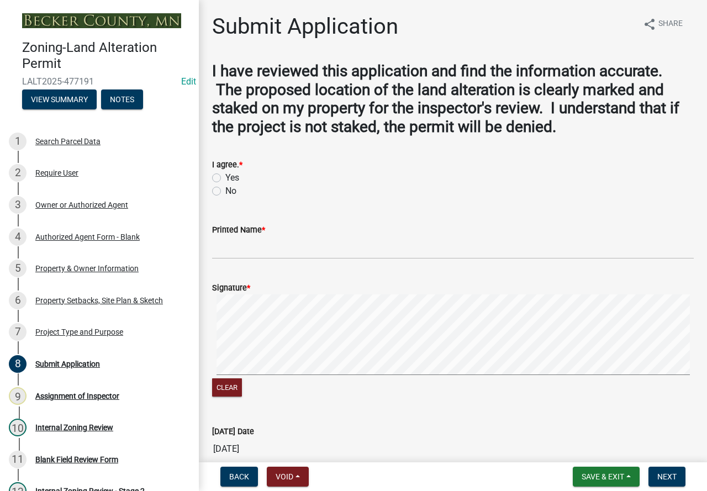
click at [225, 179] on label "Yes" at bounding box center [232, 177] width 14 height 13
click at [225, 178] on input "Yes" at bounding box center [228, 174] width 7 height 7
radio input "true"
click at [238, 241] on input "Printed Name *" at bounding box center [453, 248] width 482 height 23
type input "[PERSON_NAME]"
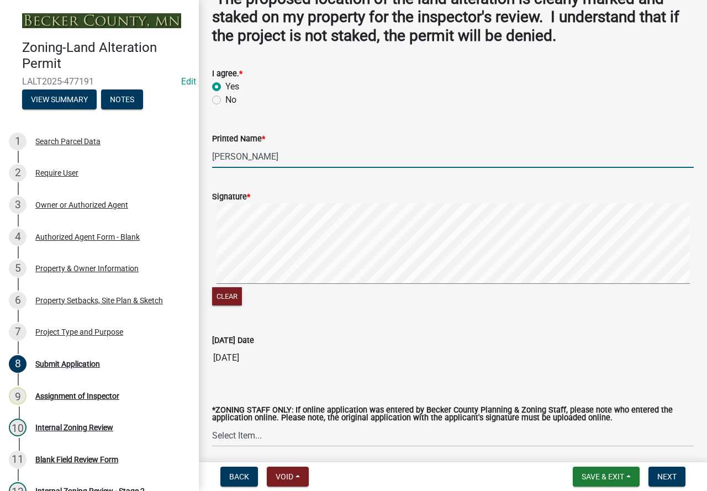
scroll to position [134, 0]
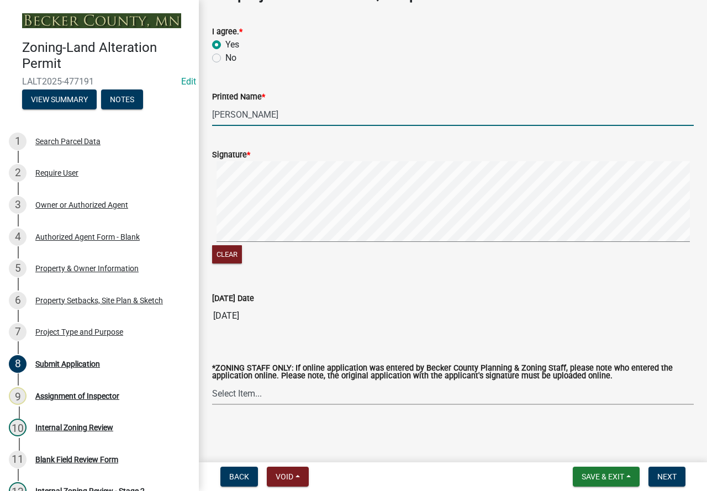
click at [358, 393] on select "Select Item... [PERSON_NAME] [PERSON_NAME] [PERSON_NAME] [PERSON_NAME] [PERSON_…" at bounding box center [453, 393] width 482 height 23
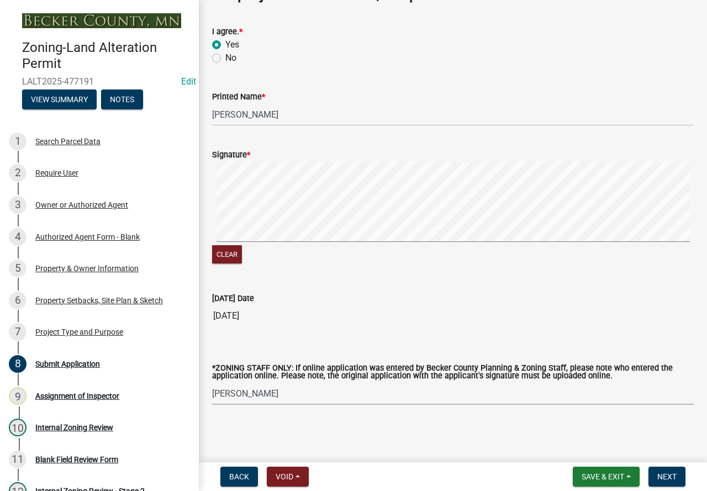
click at [212, 382] on select "Select Item... [PERSON_NAME] [PERSON_NAME] [PERSON_NAME] [PERSON_NAME] [PERSON_…" at bounding box center [453, 393] width 482 height 23
select select "46a4e5dd-5e54-4833-a695-492bd64ca2bd"
click at [598, 477] on span "Save & Exit" at bounding box center [603, 476] width 43 height 9
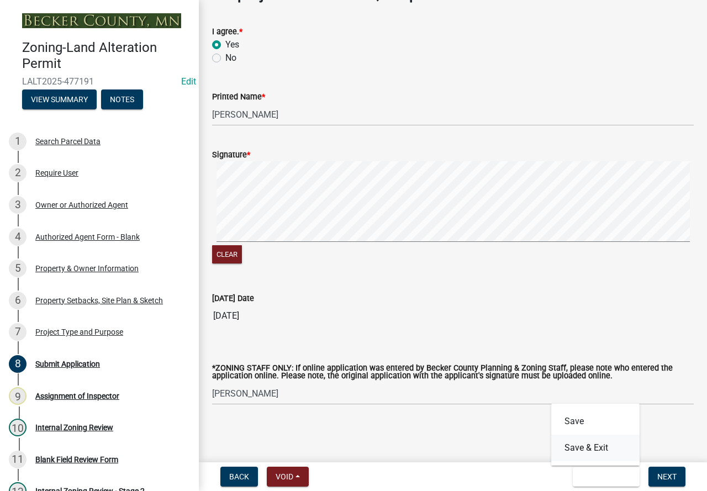
click at [598, 448] on button "Save & Exit" at bounding box center [595, 448] width 88 height 27
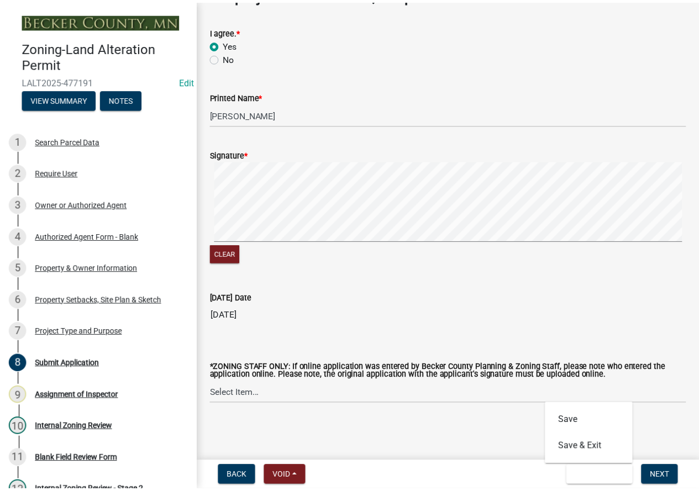
scroll to position [0, 0]
